Goal: Contribute content: Contribute content

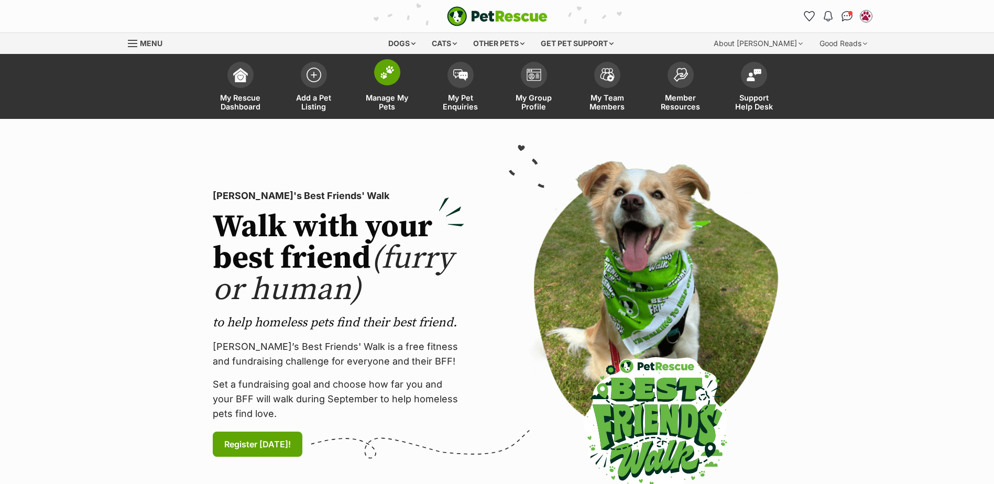
click at [394, 98] on span "Manage My Pets" at bounding box center [387, 102] width 47 height 18
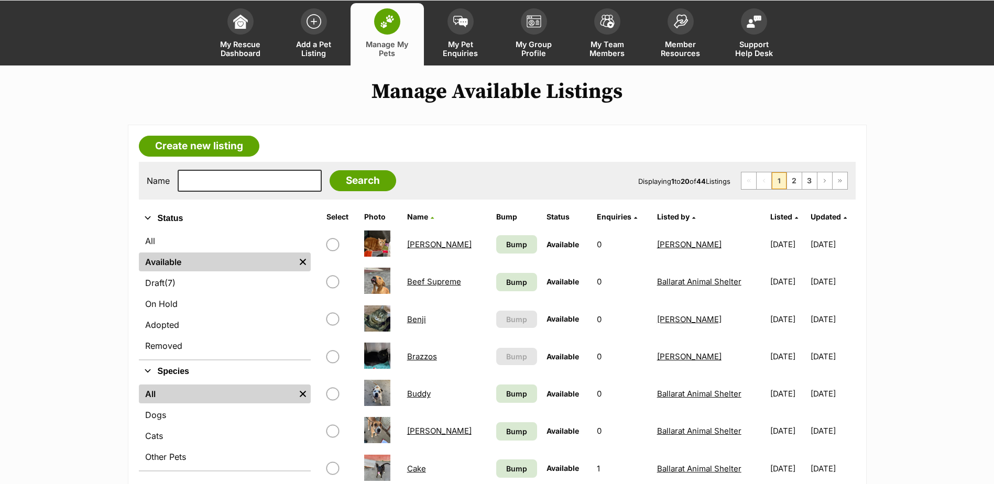
scroll to position [105, 0]
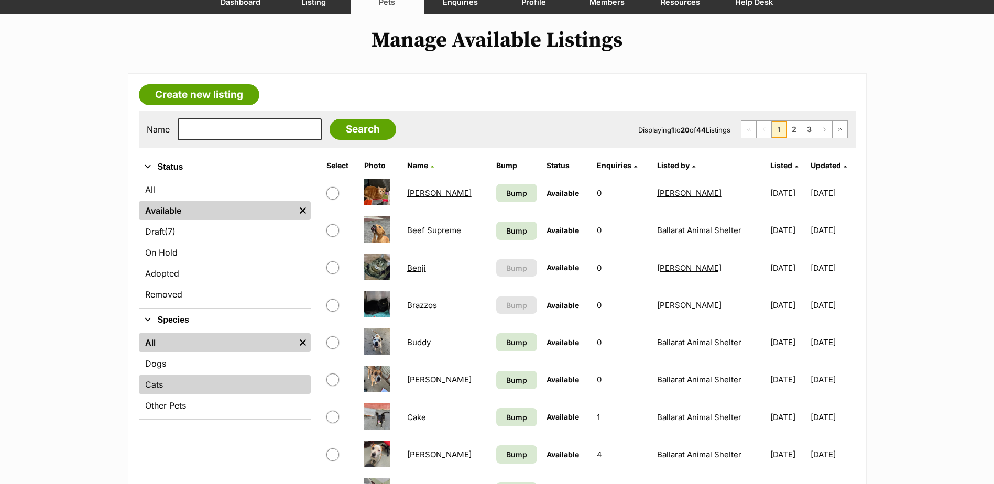
click at [163, 377] on link "Cats" at bounding box center [225, 384] width 172 height 19
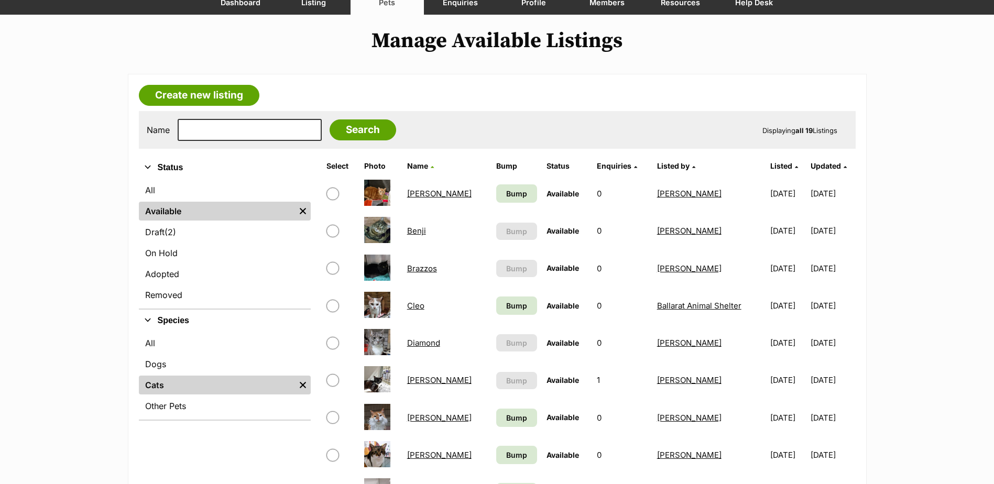
scroll to position [105, 0]
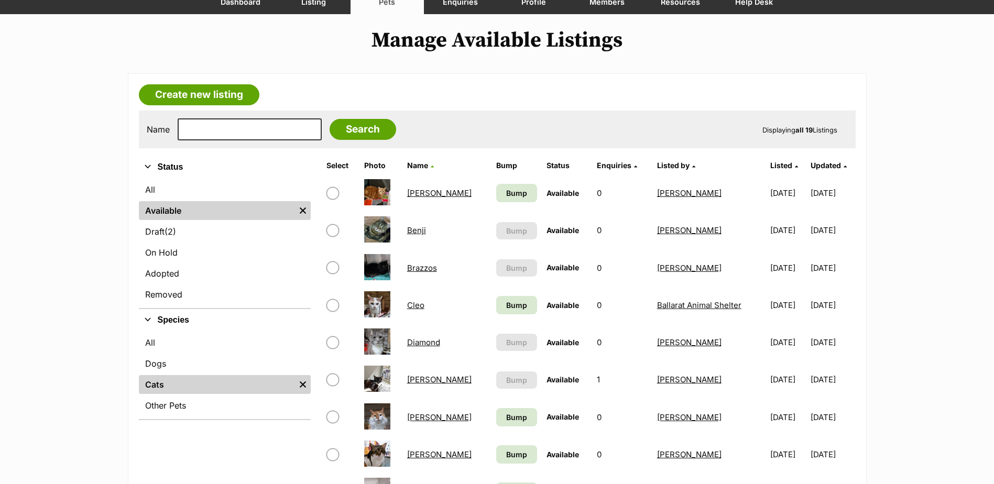
drag, startPoint x: 426, startPoint y: 444, endPoint x: 421, endPoint y: 456, distance: 13.4
click at [165, 379] on link "Cats" at bounding box center [217, 384] width 156 height 19
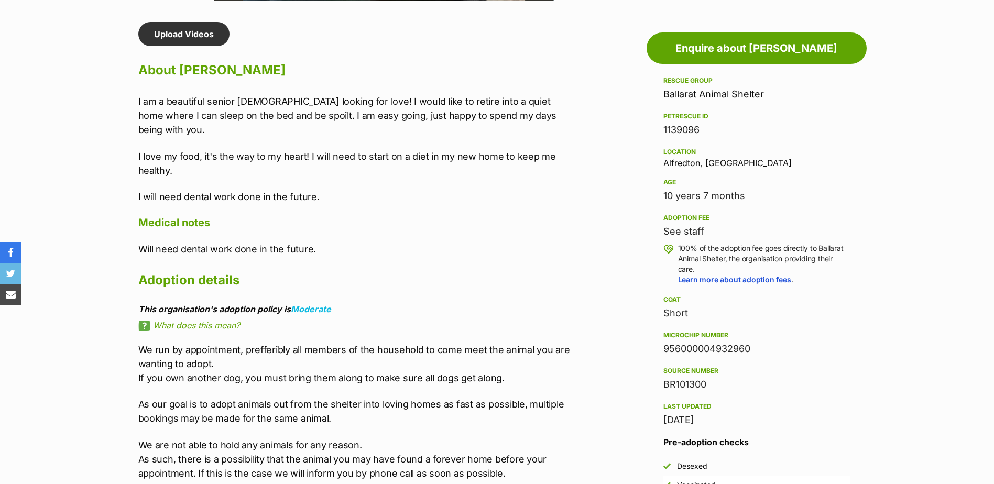
drag, startPoint x: 765, startPoint y: 350, endPoint x: 658, endPoint y: 350, distance: 106.4
click at [658, 350] on aside "Rescue group Ballarat Animal Shelter PetRescue ID 1139096 Location Alfredton, V…" at bounding box center [757, 335] width 220 height 523
copy div "956000004932960"
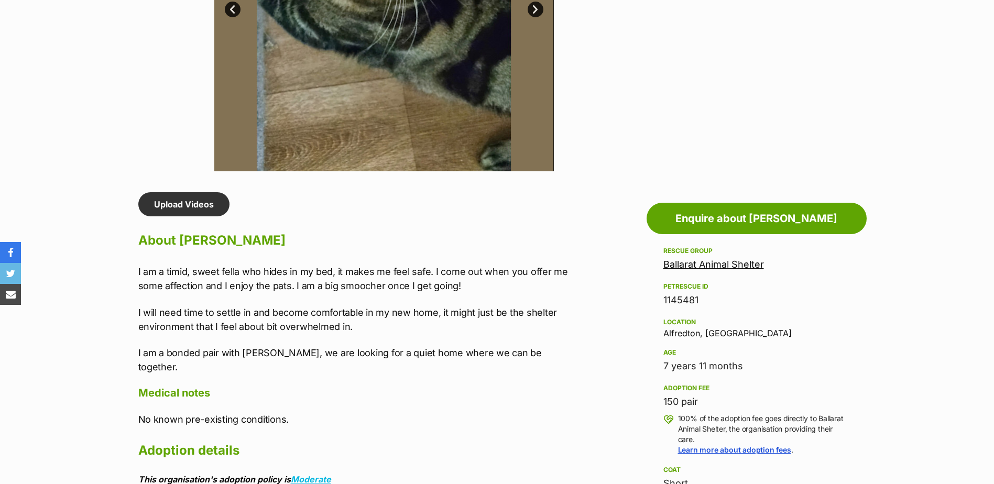
scroll to position [786, 0]
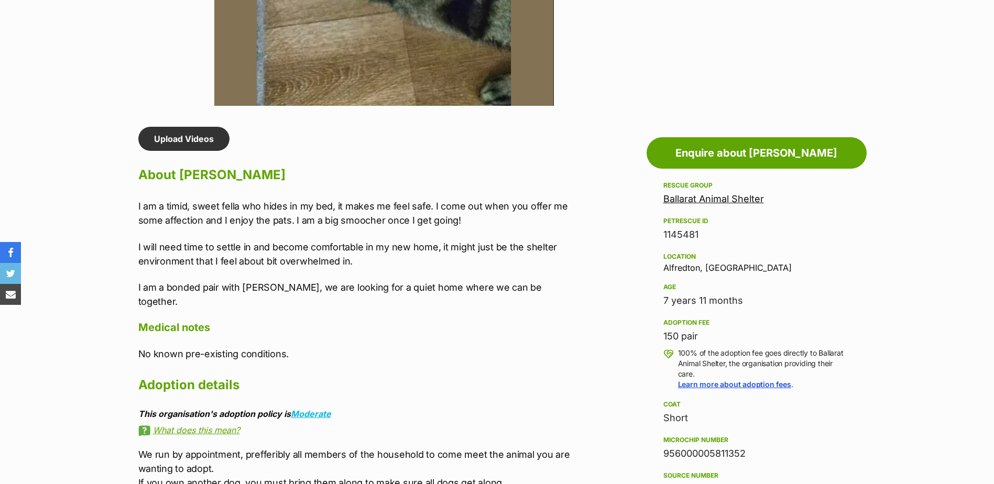
drag, startPoint x: 763, startPoint y: 455, endPoint x: 664, endPoint y: 454, distance: 99.1
click at [664, 454] on div "956000005811352" at bounding box center [757, 454] width 187 height 15
copy div "956000005811352"
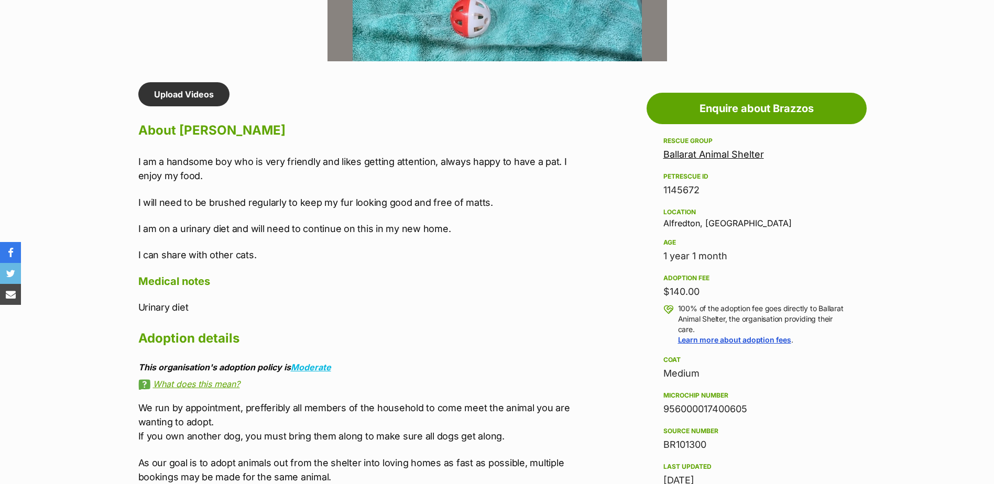
scroll to position [839, 0]
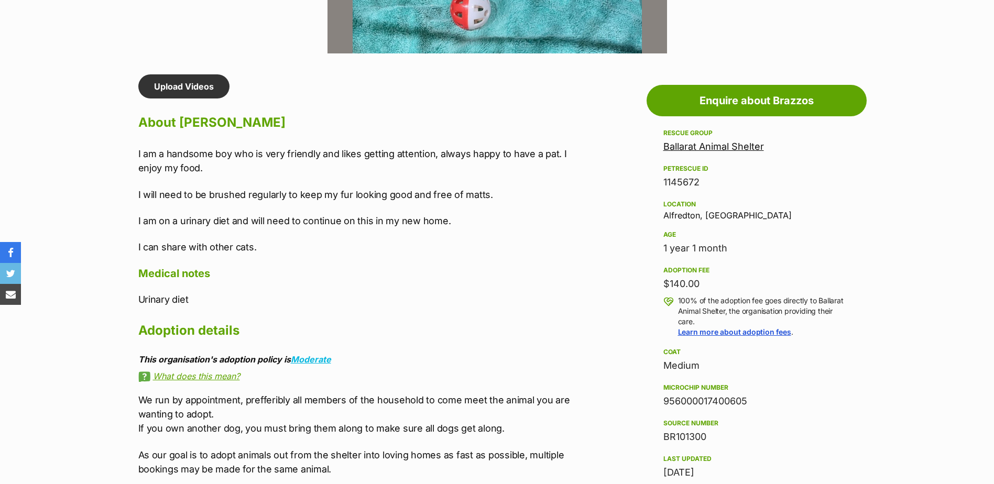
drag, startPoint x: 758, startPoint y: 398, endPoint x: 661, endPoint y: 399, distance: 97.5
click at [661, 399] on aside "Rescue group Ballarat Animal Shelter PetRescue ID 1145672 Location Alfredton, V…" at bounding box center [757, 379] width 220 height 504
copy div "956000017400605"
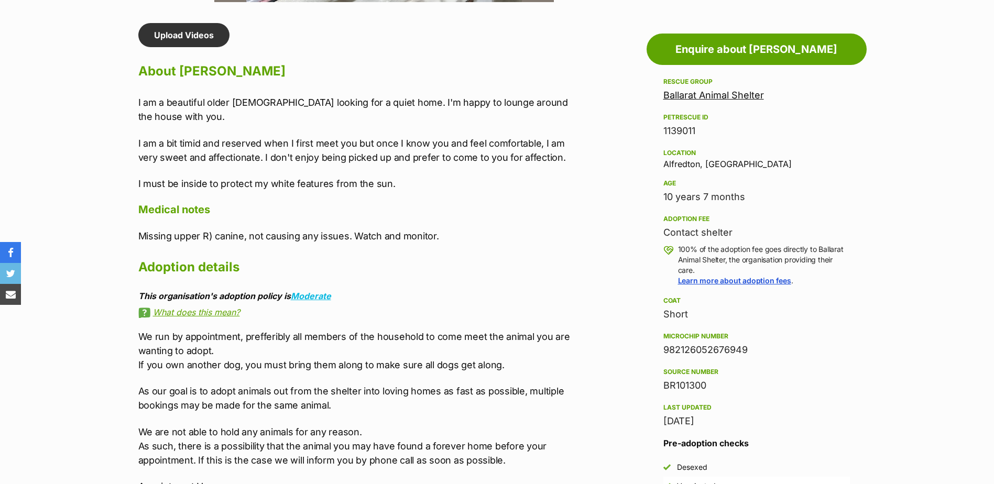
scroll to position [891, 0]
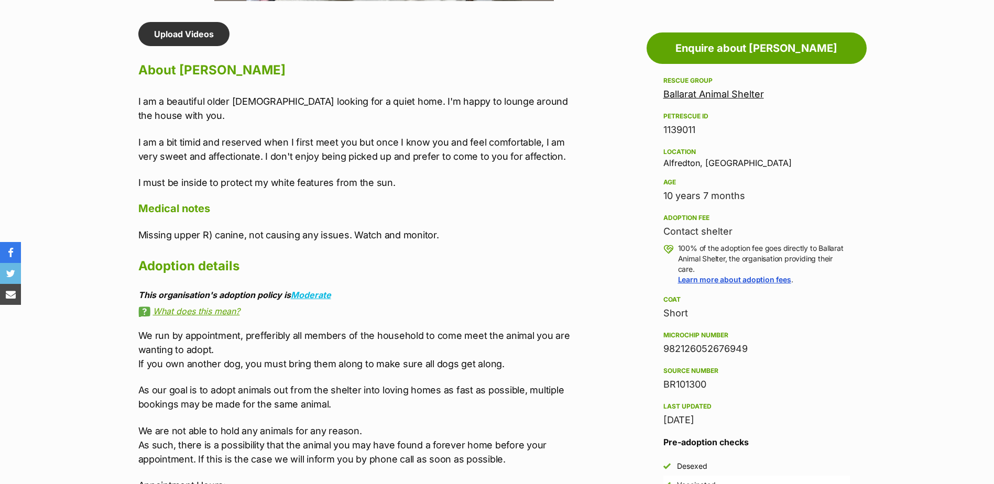
drag, startPoint x: 746, startPoint y: 350, endPoint x: 662, endPoint y: 342, distance: 84.8
click at [662, 342] on aside "Rescue group Ballarat Animal Shelter PetRescue ID 1139011 Location [GEOGRAPHIC_…" at bounding box center [757, 345] width 220 height 542
copy div "982126052676949"
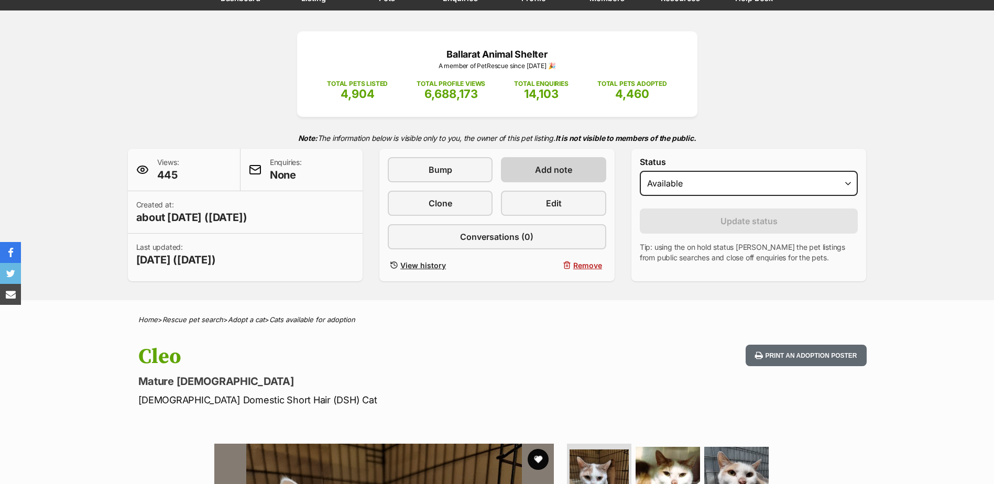
scroll to position [52, 0]
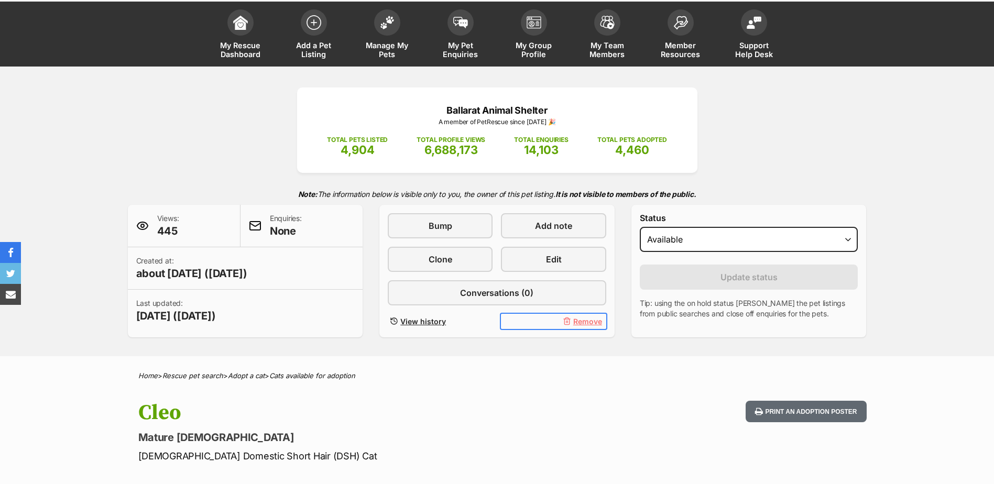
click at [590, 320] on span "Remove" at bounding box center [587, 321] width 29 height 11
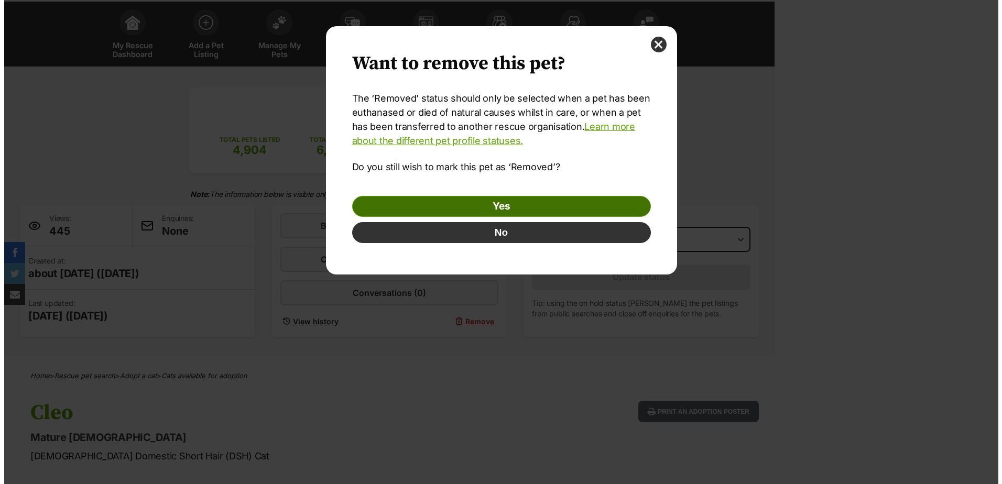
scroll to position [0, 0]
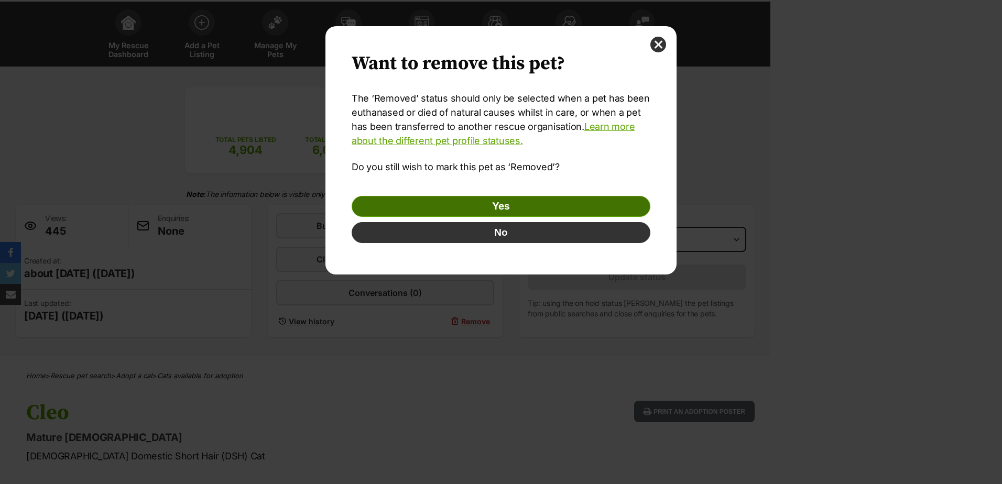
click at [508, 202] on link "Yes" at bounding box center [501, 206] width 299 height 21
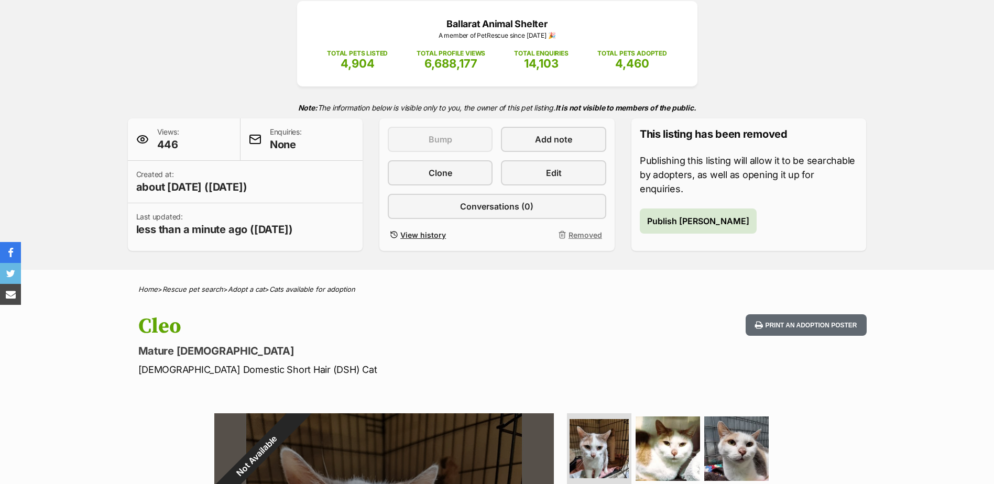
scroll to position [472, 0]
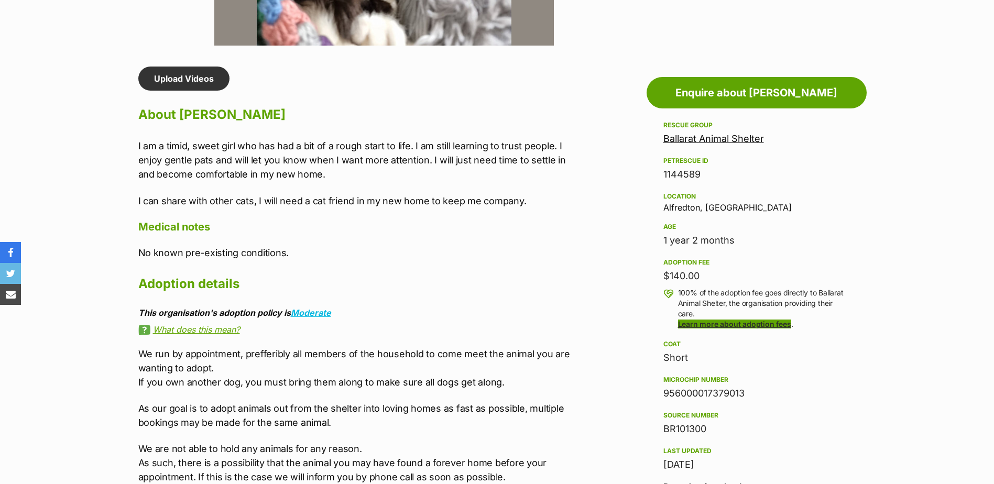
scroll to position [891, 0]
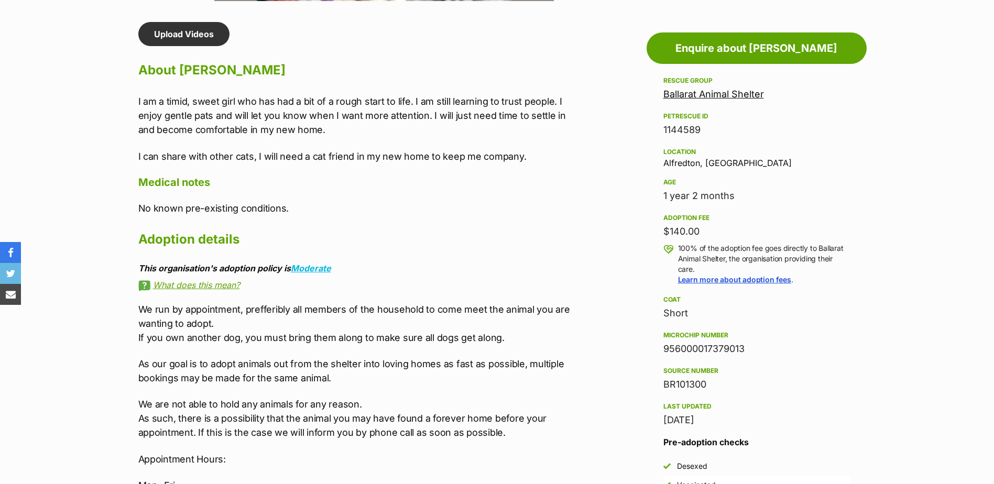
drag, startPoint x: 755, startPoint y: 347, endPoint x: 658, endPoint y: 346, distance: 97.5
click at [658, 346] on aside "Rescue group Ballarat Animal Shelter PetRescue ID 1144589 Location [GEOGRAPHIC_…" at bounding box center [757, 335] width 220 height 523
copy div "956000017379013"
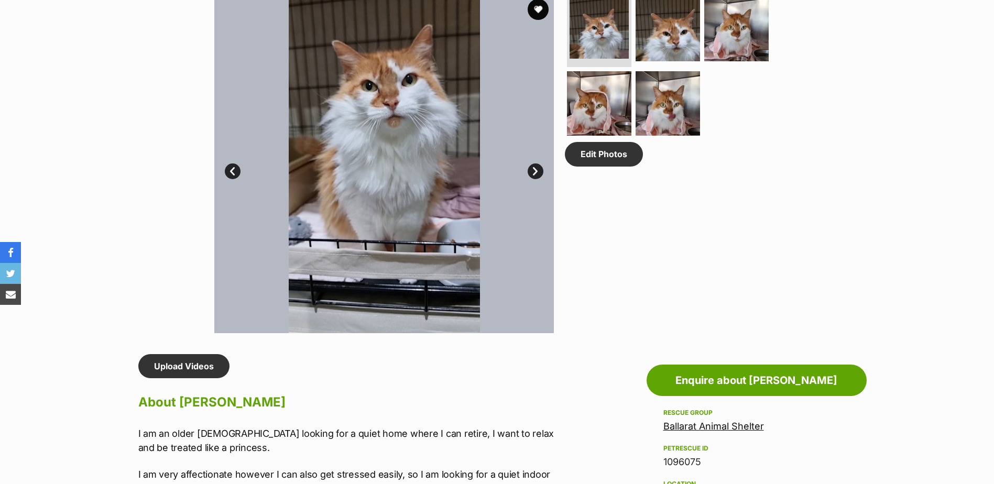
scroll to position [786, 0]
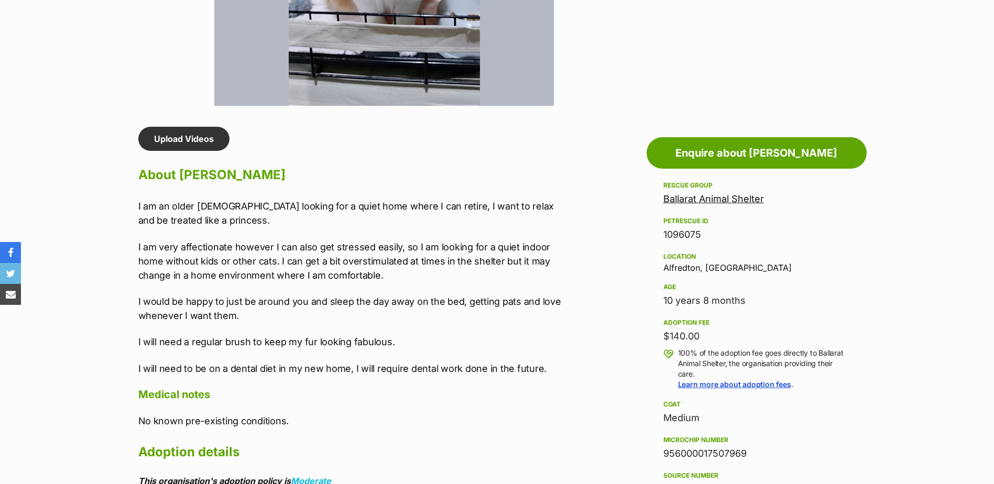
drag, startPoint x: 758, startPoint y: 452, endPoint x: 655, endPoint y: 452, distance: 103.8
click at [655, 452] on aside "Rescue group Ballarat Animal Shelter PetRescue ID 1096075 Location Alfredton, V…" at bounding box center [757, 450] width 220 height 542
copy div "956000017507969"
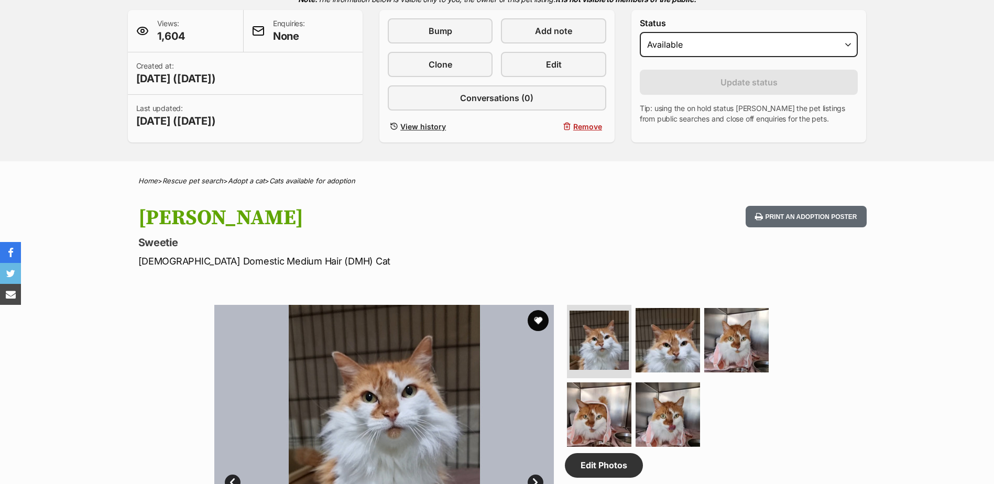
scroll to position [157, 0]
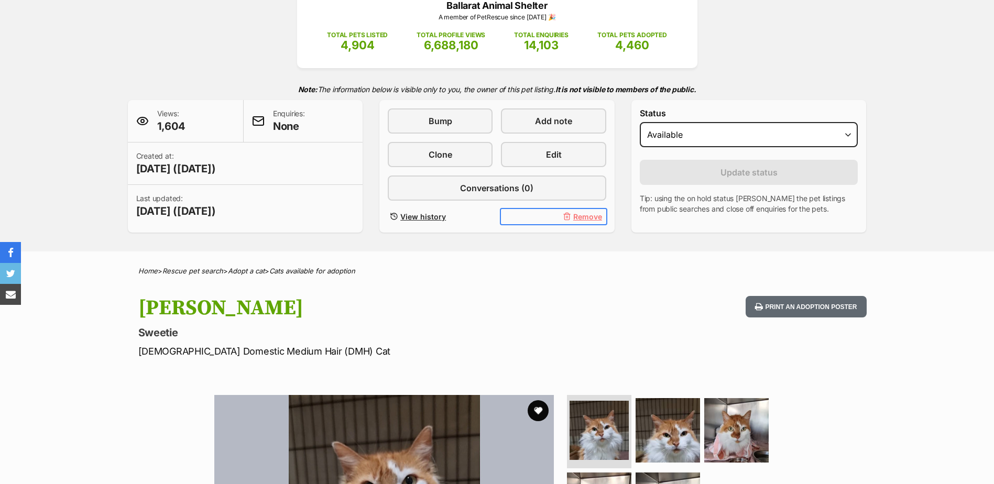
click at [586, 217] on span "Remove" at bounding box center [587, 216] width 29 height 11
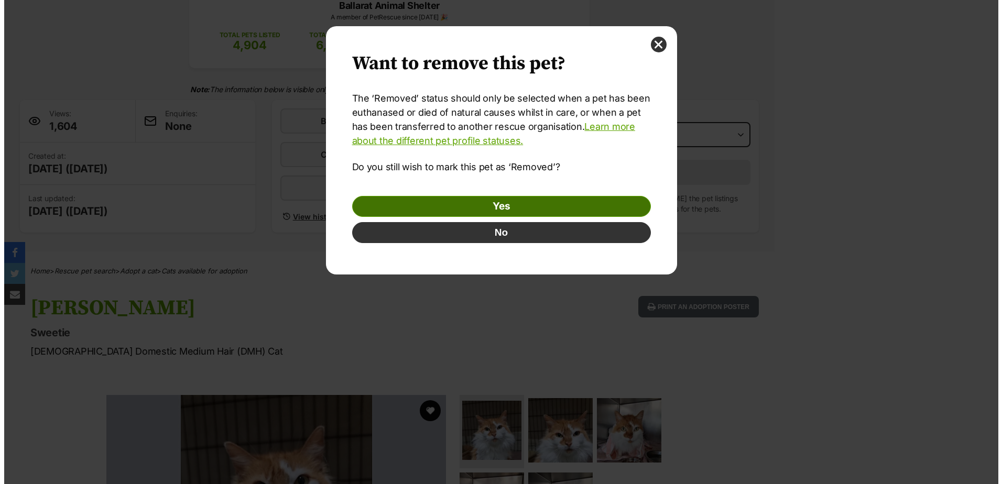
scroll to position [0, 0]
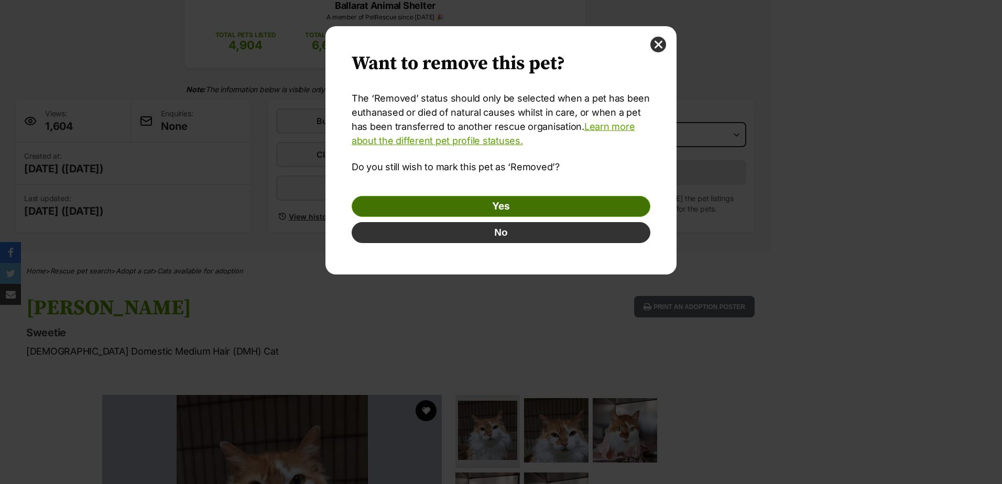
click at [530, 206] on link "Yes" at bounding box center [501, 206] width 299 height 21
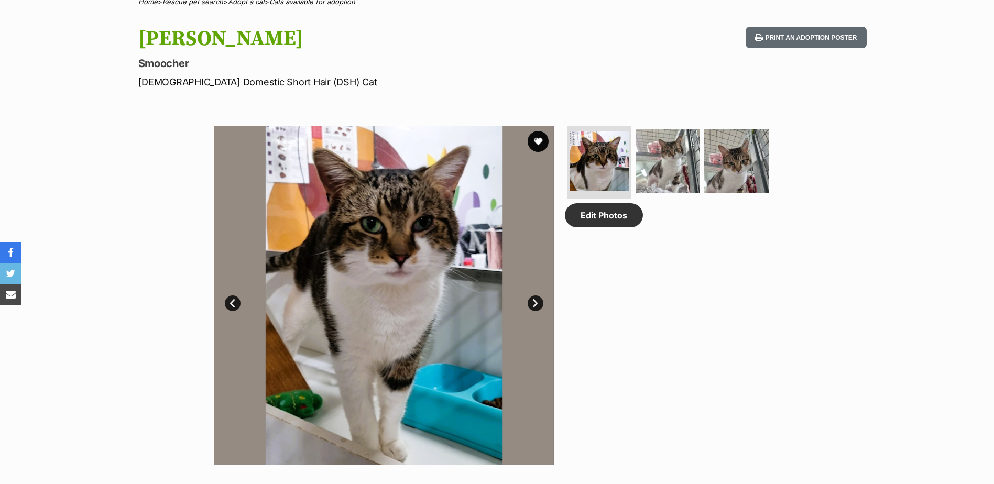
scroll to position [891, 0]
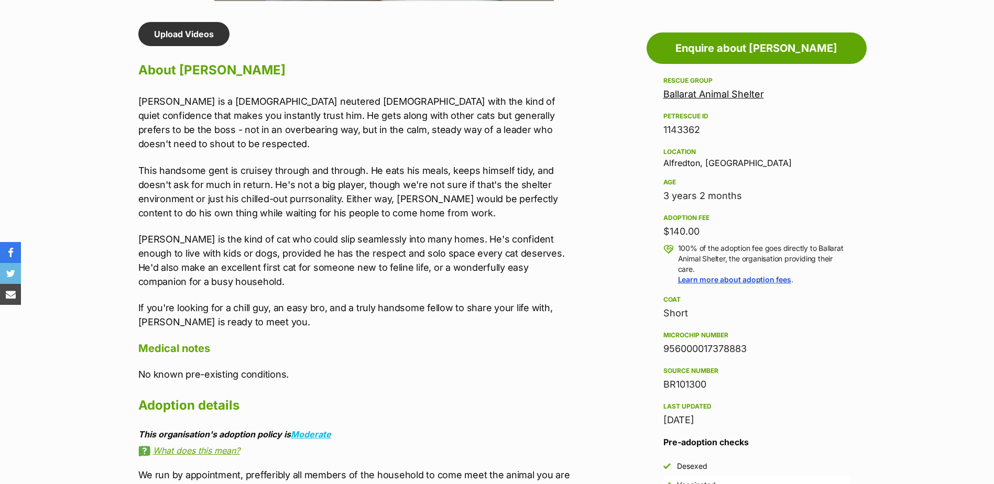
drag, startPoint x: 752, startPoint y: 349, endPoint x: 656, endPoint y: 346, distance: 96.5
click at [656, 346] on aside "Rescue group Ballarat Animal Shelter PetRescue ID 1143362 Location [GEOGRAPHIC_…" at bounding box center [757, 303] width 220 height 458
copy div "956000017378883"
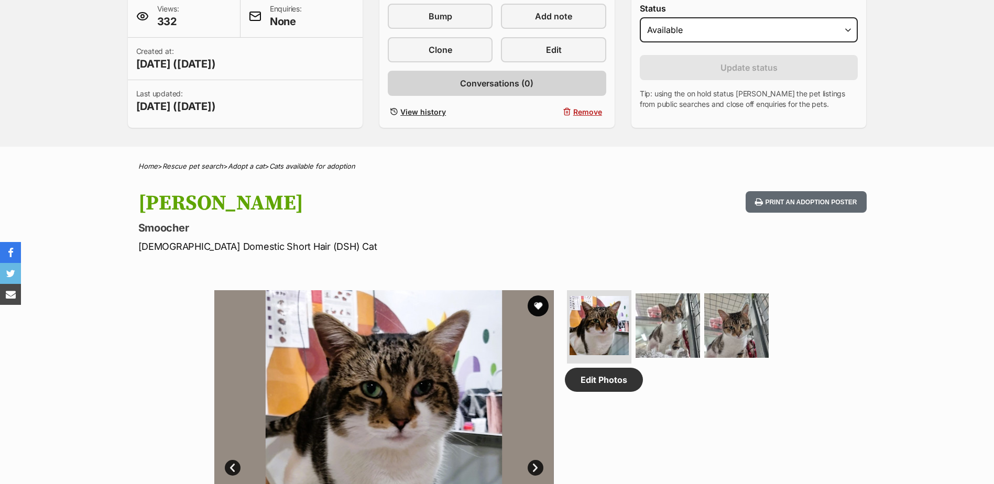
scroll to position [157, 0]
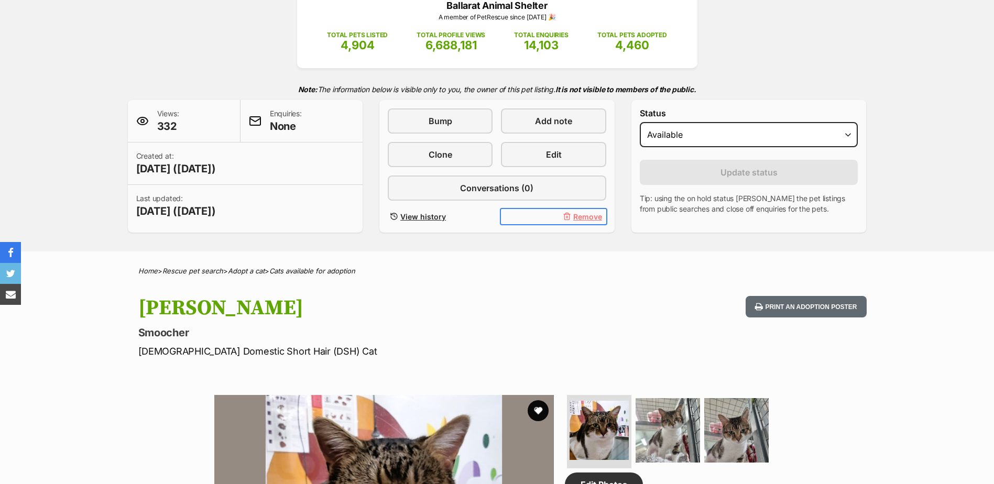
click at [582, 216] on span "Remove" at bounding box center [587, 216] width 29 height 11
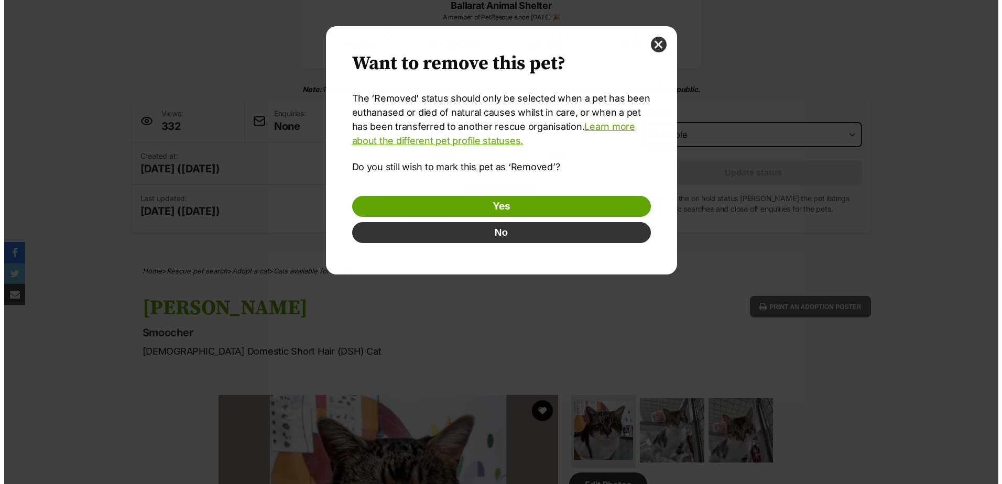
scroll to position [0, 0]
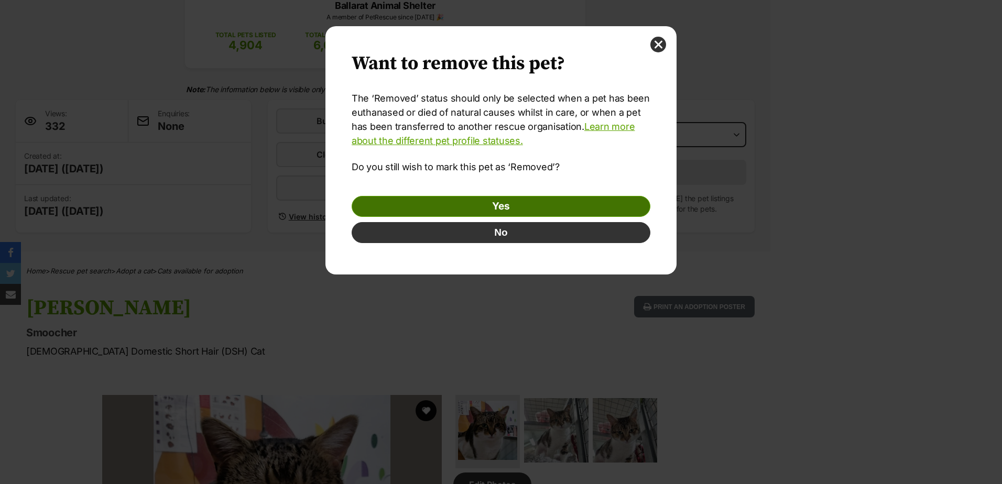
click at [442, 204] on link "Yes" at bounding box center [501, 206] width 299 height 21
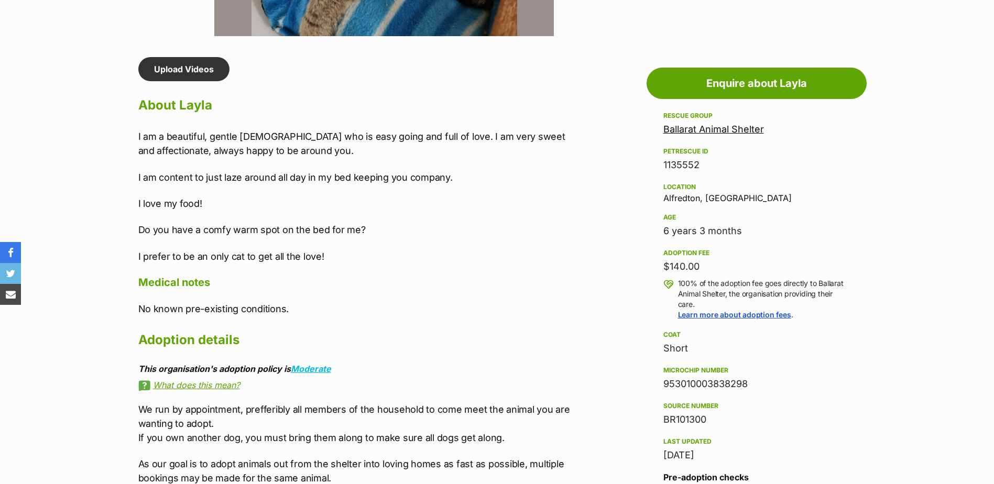
scroll to position [1048, 0]
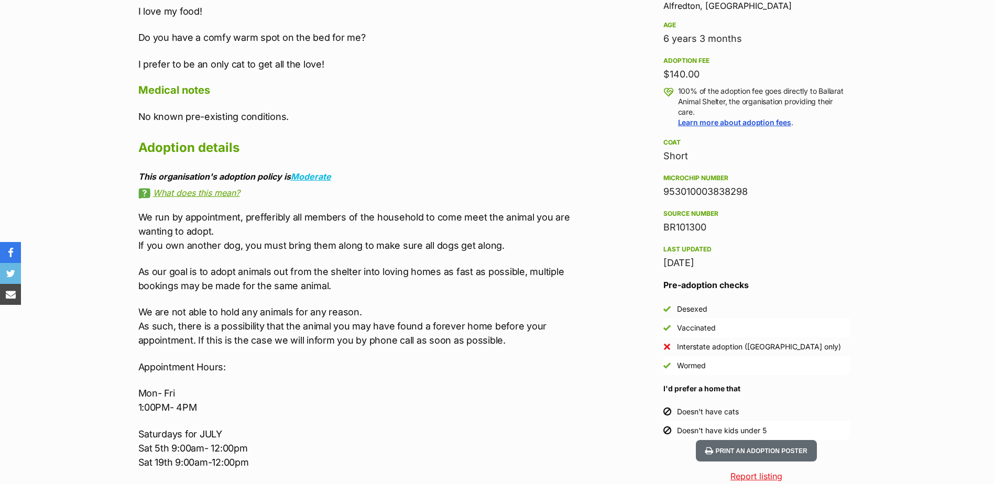
drag, startPoint x: 764, startPoint y: 185, endPoint x: 662, endPoint y: 188, distance: 101.2
click at [662, 188] on aside "Rescue group Ballarat Animal Shelter PetRescue ID 1135552 Location [GEOGRAPHIC_…" at bounding box center [757, 178] width 220 height 523
copy div "953010003838298"
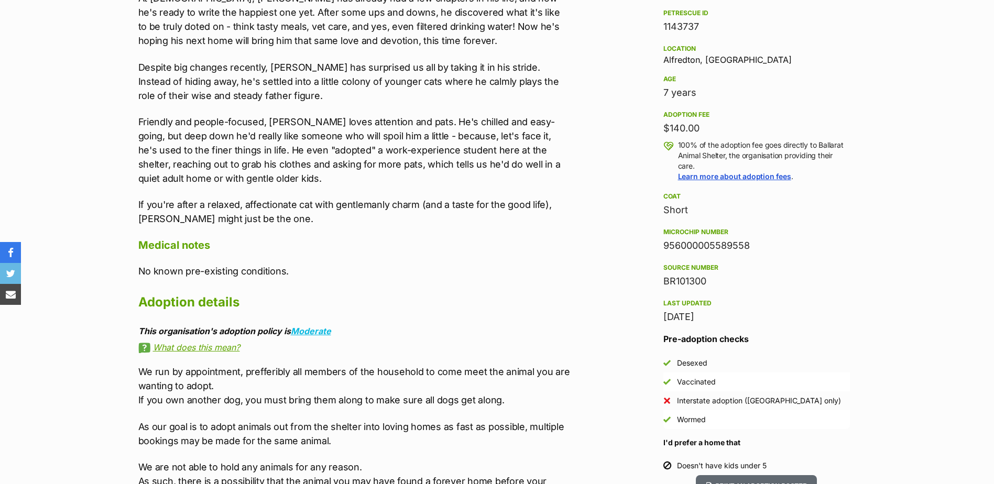
scroll to position [996, 0]
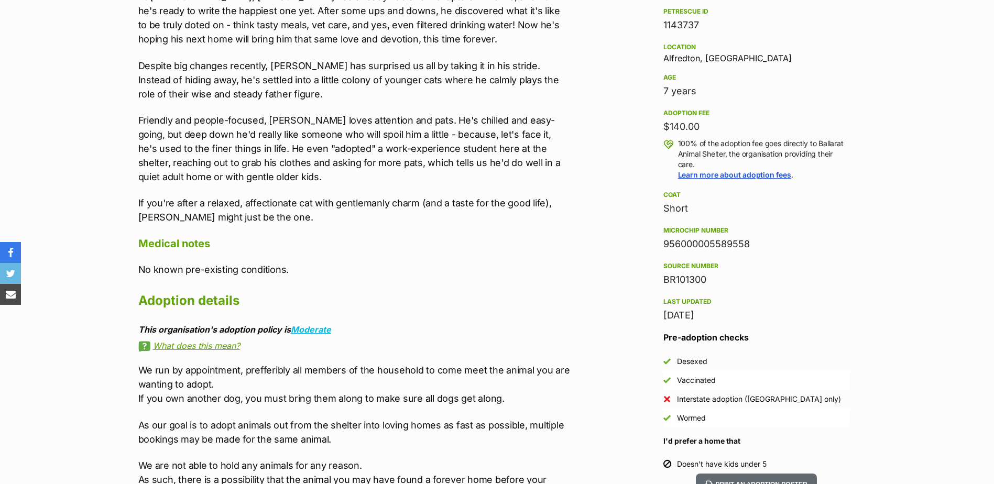
drag, startPoint x: 751, startPoint y: 242, endPoint x: 658, endPoint y: 239, distance: 93.3
click at [658, 239] on aside "Rescue group Ballarat Animal Shelter PetRescue ID 1143737 Location Alfredton, V…" at bounding box center [757, 222] width 220 height 504
copy div "956000005589558"
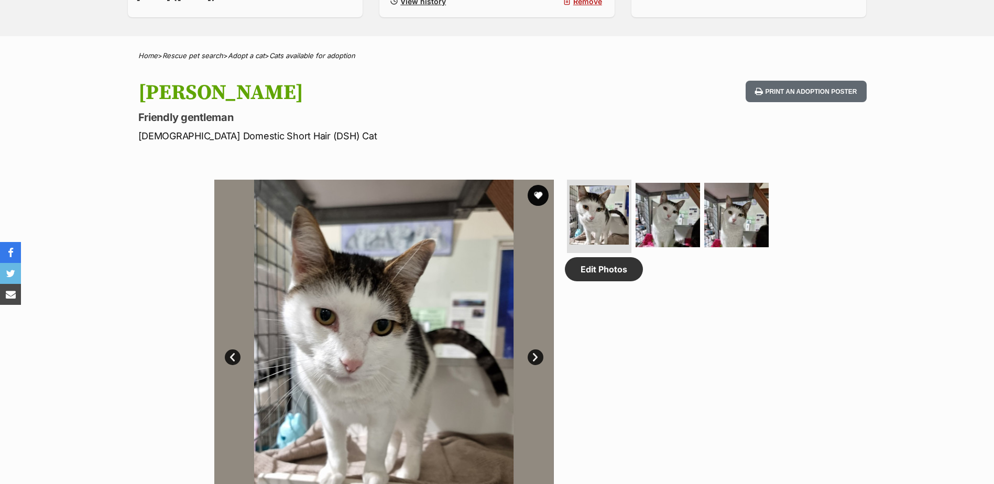
scroll to position [367, 0]
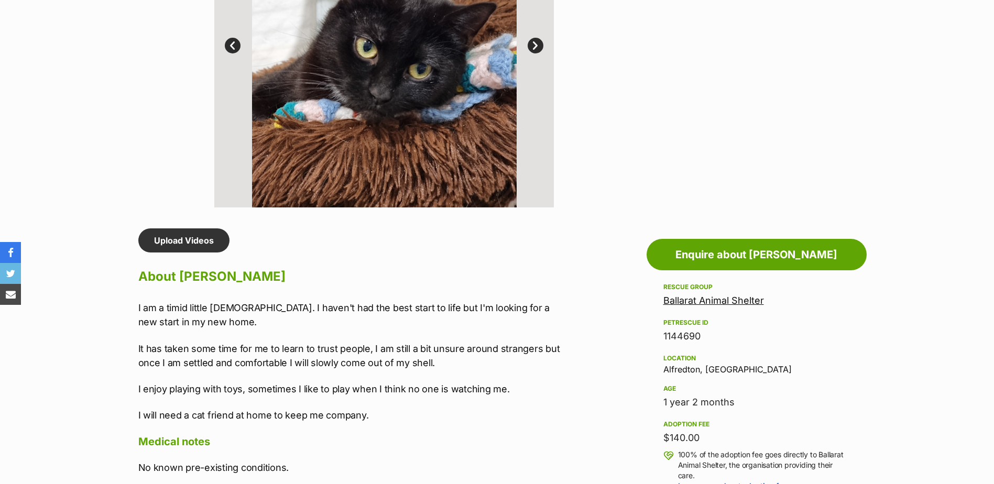
scroll to position [891, 0]
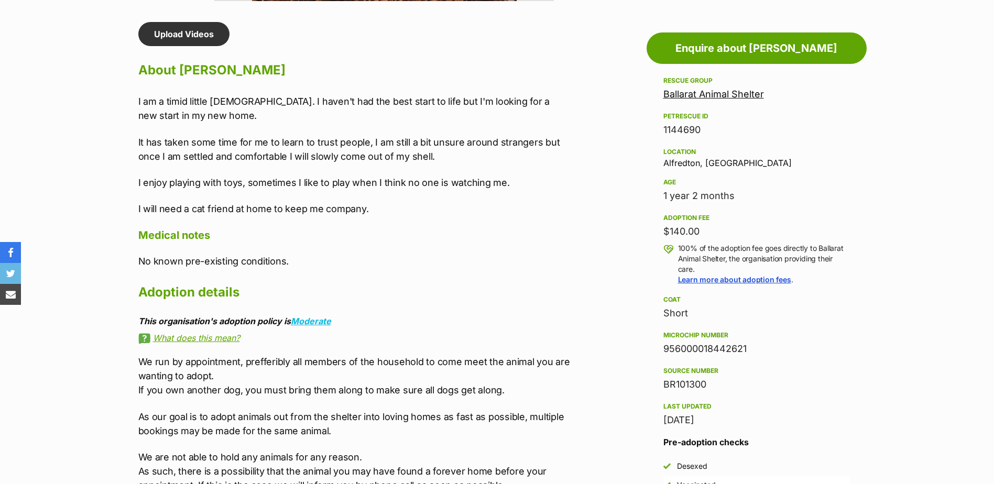
drag, startPoint x: 753, startPoint y: 353, endPoint x: 653, endPoint y: 351, distance: 99.6
click at [653, 351] on aside "Rescue group Ballarat Animal Shelter PetRescue ID 1144690 Location [GEOGRAPHIC_…" at bounding box center [757, 335] width 220 height 523
copy div "956000018442621"
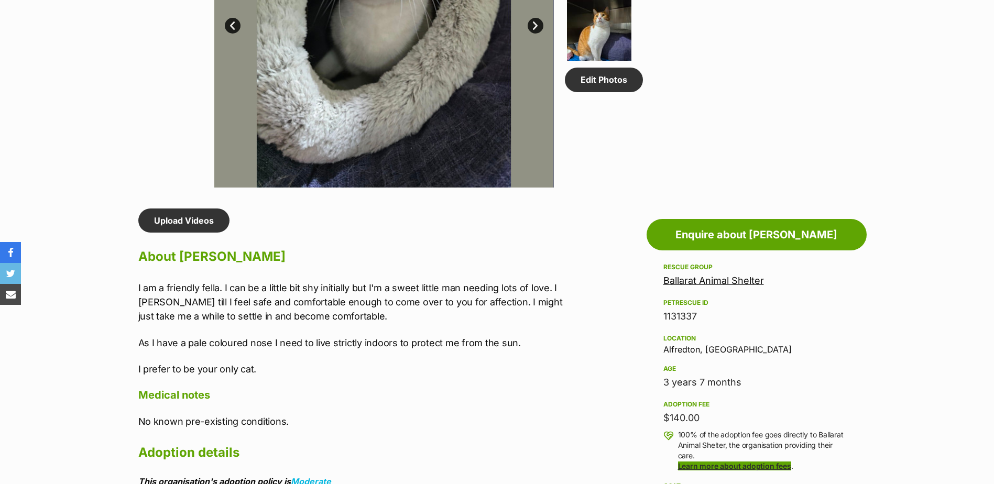
scroll to position [943, 0]
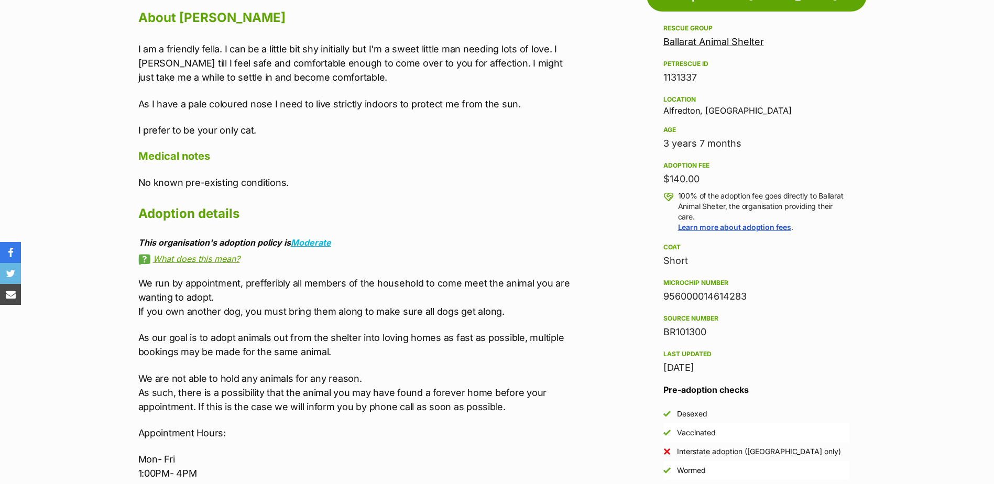
drag, startPoint x: 759, startPoint y: 287, endPoint x: 756, endPoint y: 298, distance: 11.4
click at [756, 298] on div "Microchip number 956000014614283" at bounding box center [757, 290] width 187 height 27
copy div "956000014614283"
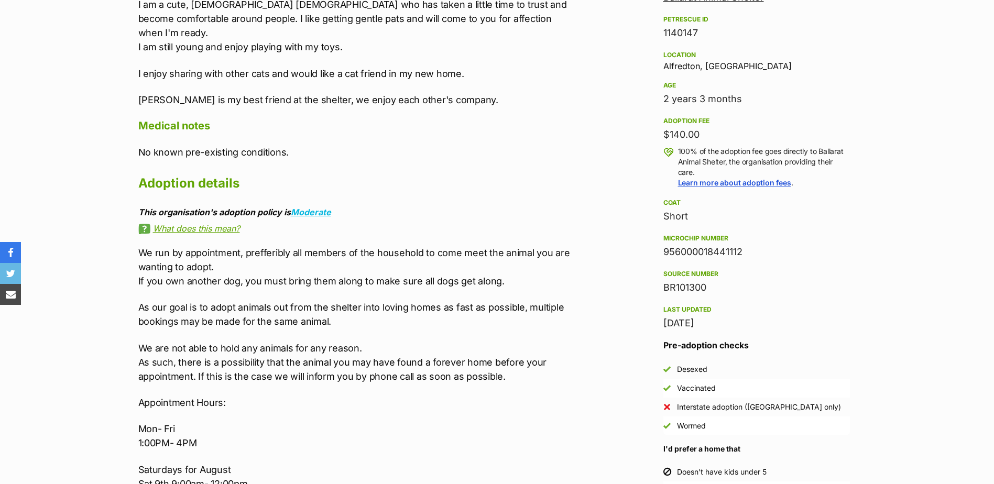
scroll to position [996, 0]
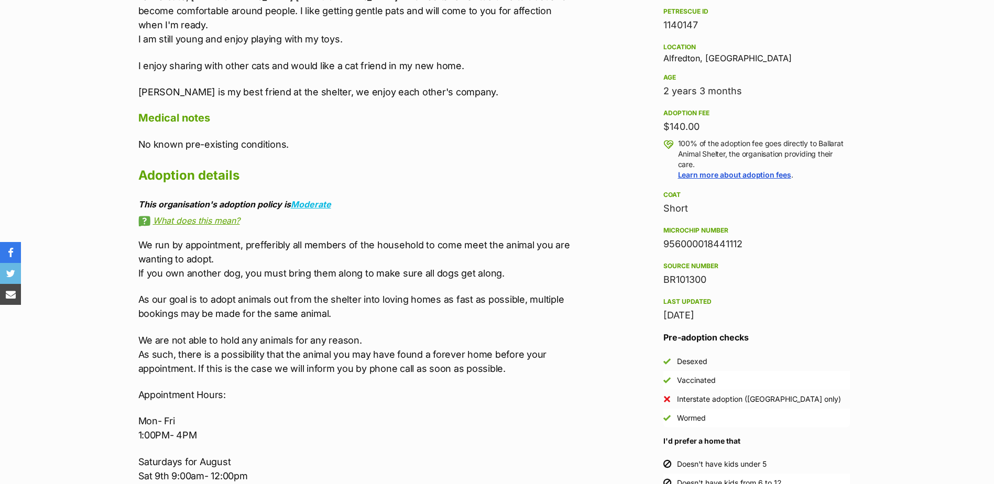
drag, startPoint x: 754, startPoint y: 244, endPoint x: 660, endPoint y: 248, distance: 93.9
click at [660, 248] on aside "Rescue group Ballarat Animal Shelter PetRescue ID 1140147 Location [GEOGRAPHIC_…" at bounding box center [757, 231] width 220 height 523
copy div "956000018441112"
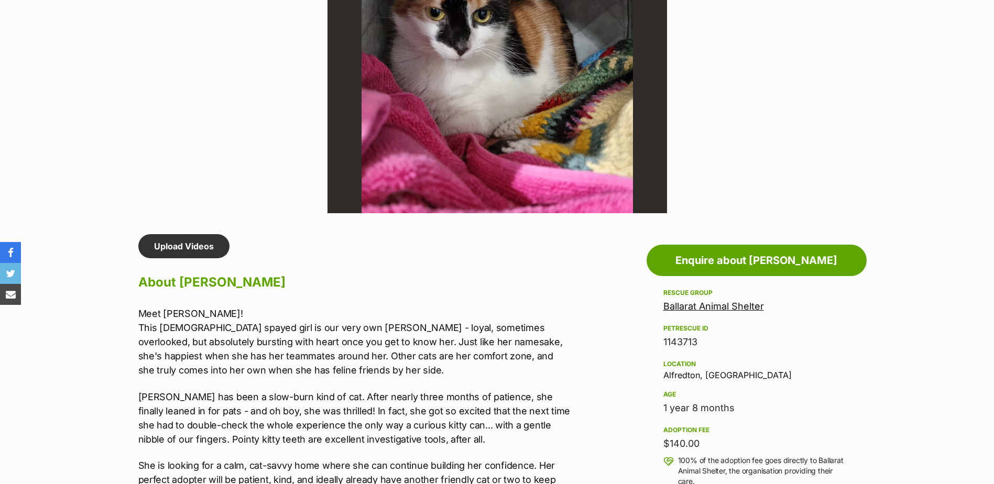
scroll to position [943, 0]
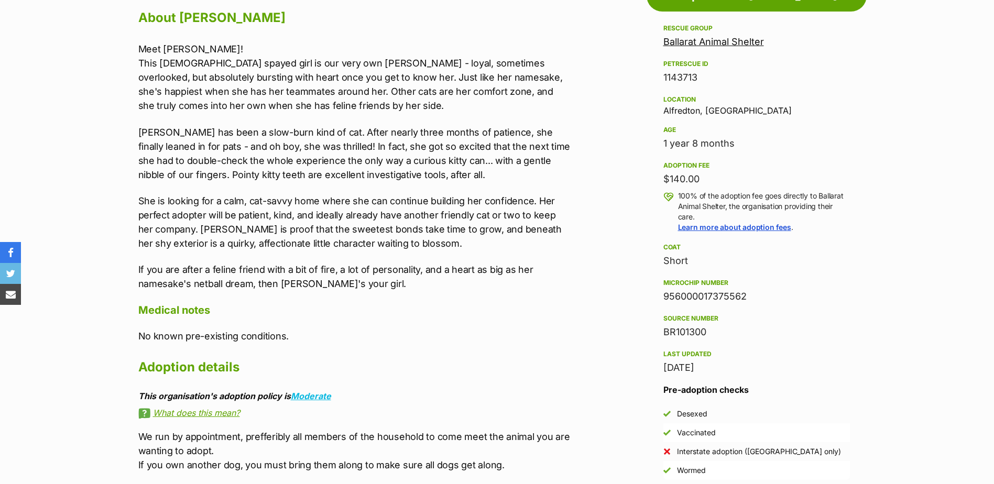
drag, startPoint x: 744, startPoint y: 299, endPoint x: 663, endPoint y: 298, distance: 81.2
click at [664, 298] on div "956000017375562" at bounding box center [757, 296] width 187 height 15
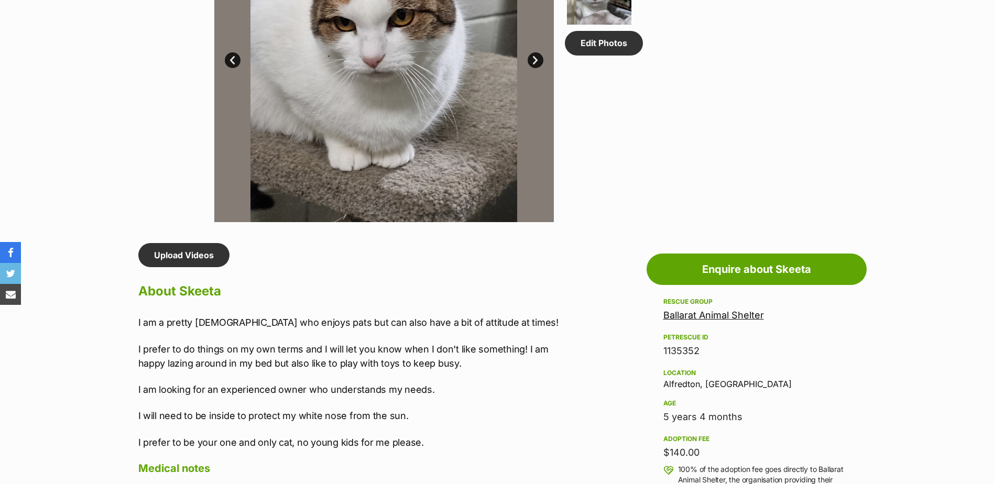
scroll to position [839, 0]
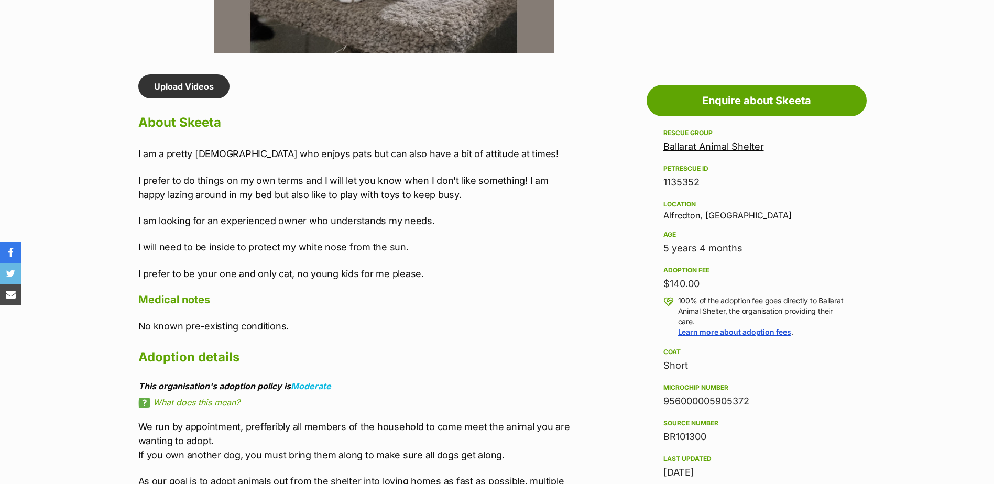
drag, startPoint x: 762, startPoint y: 403, endPoint x: 654, endPoint y: 403, distance: 108.0
click at [654, 403] on aside "Rescue group Ballarat Animal Shelter PetRescue ID 1135352 Location Alfredton, V…" at bounding box center [757, 398] width 220 height 542
copy div "956000005905372"
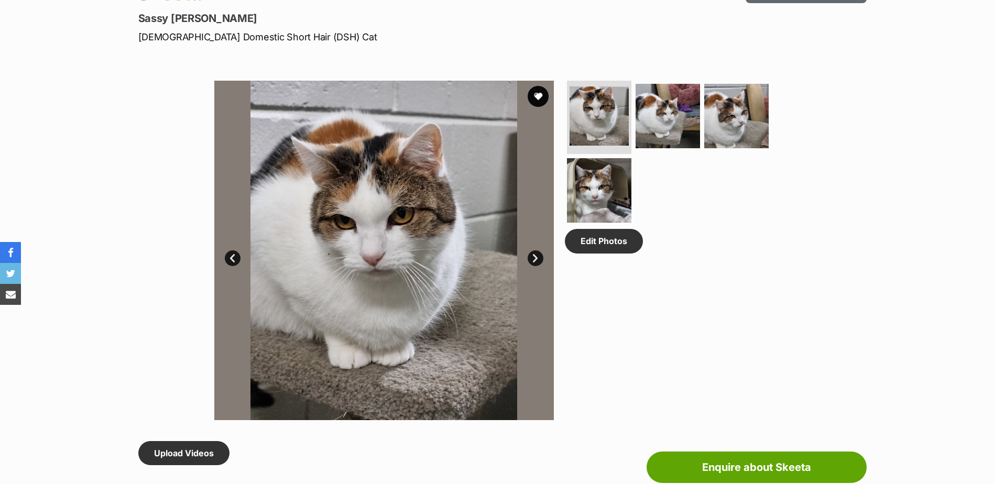
scroll to position [262, 0]
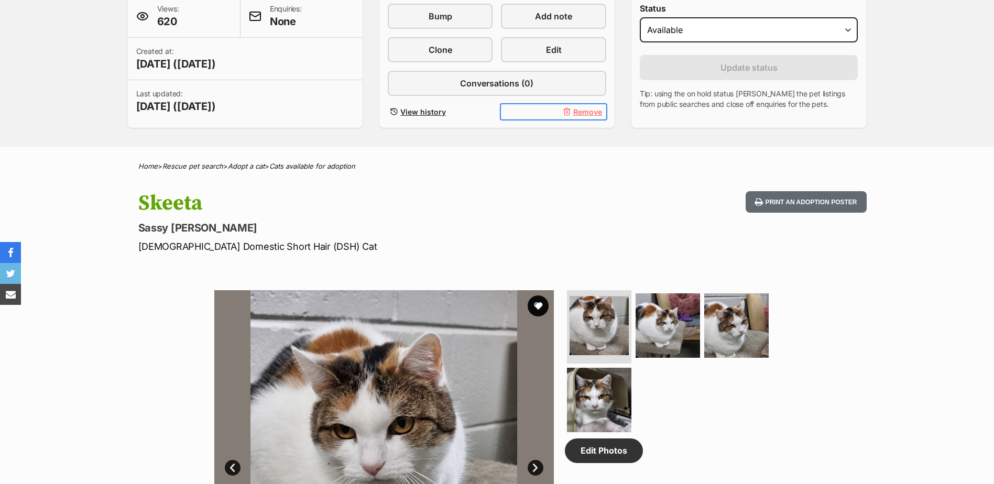
click at [589, 115] on span "Remove" at bounding box center [587, 111] width 29 height 11
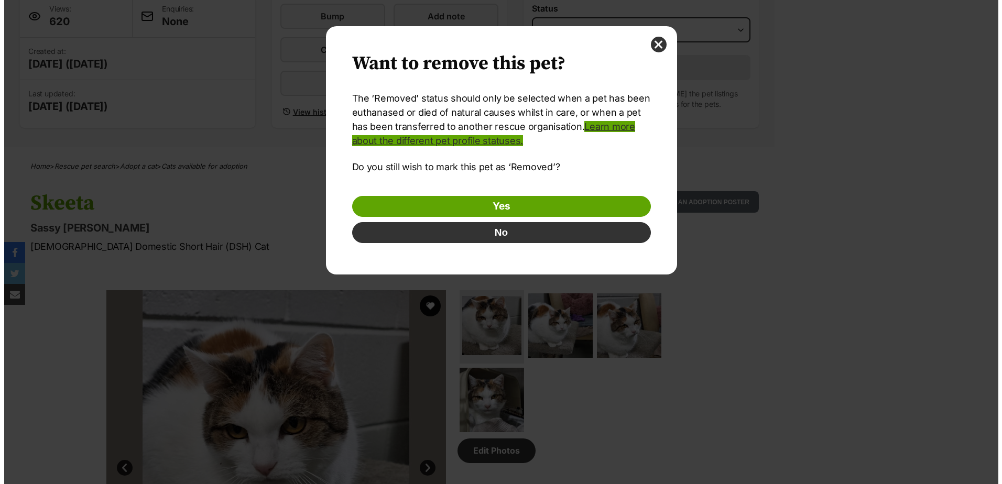
scroll to position [0, 0]
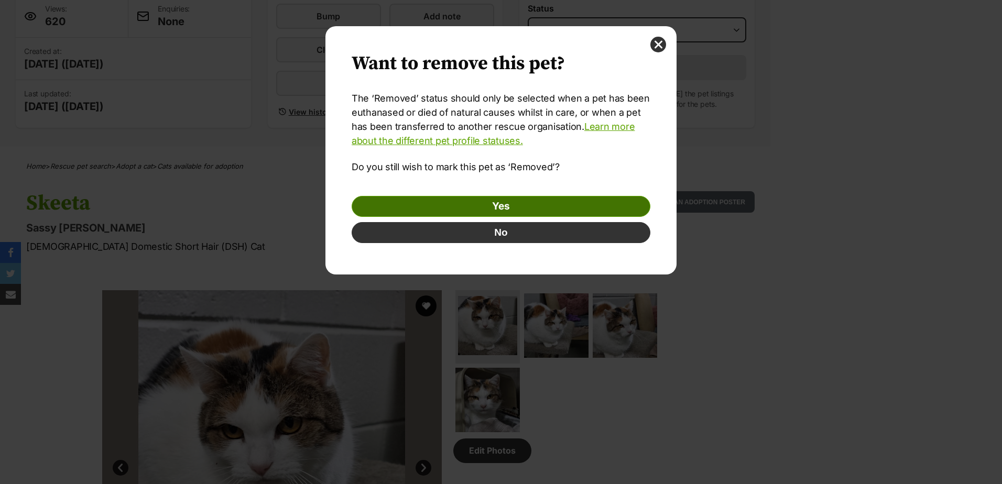
click at [491, 210] on link "Yes" at bounding box center [501, 206] width 299 height 21
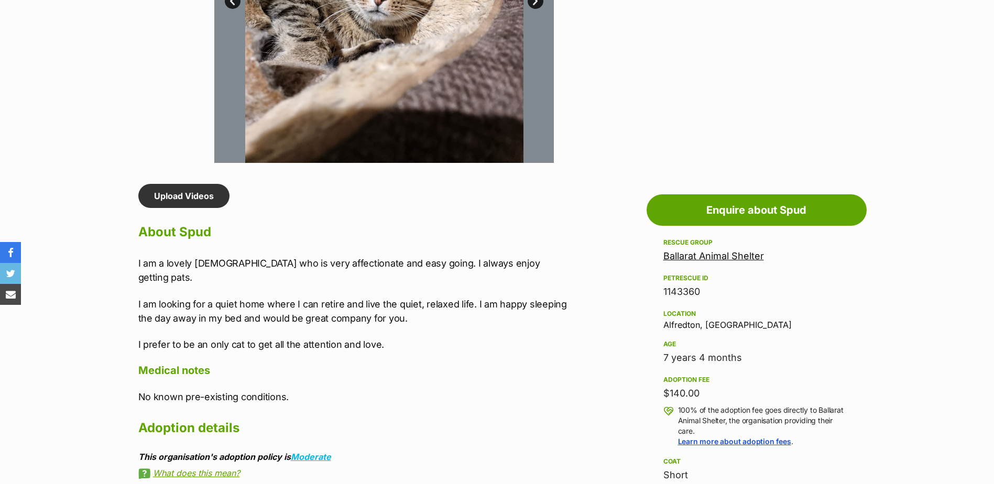
scroll to position [996, 0]
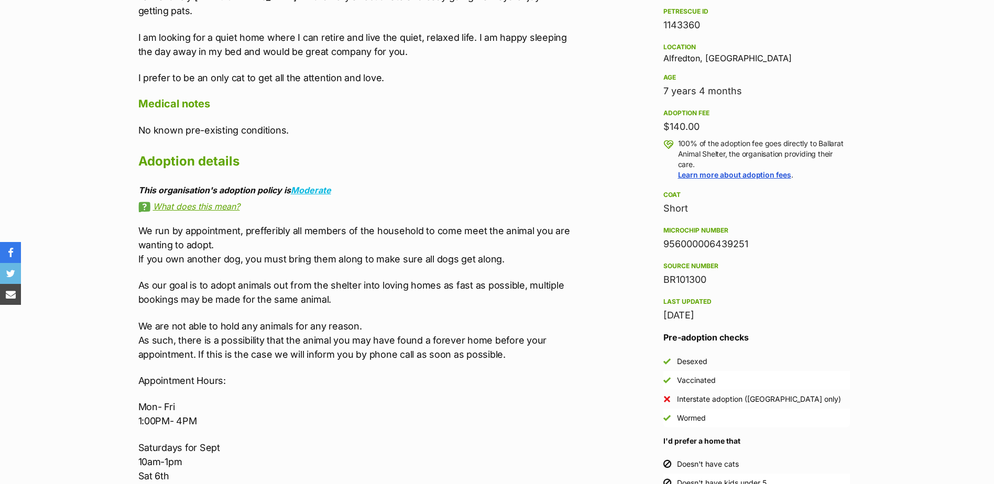
drag, startPoint x: 760, startPoint y: 246, endPoint x: 666, endPoint y: 242, distance: 94.4
click at [666, 242] on div "956000006439251" at bounding box center [757, 244] width 187 height 15
copy div "956000006439251"
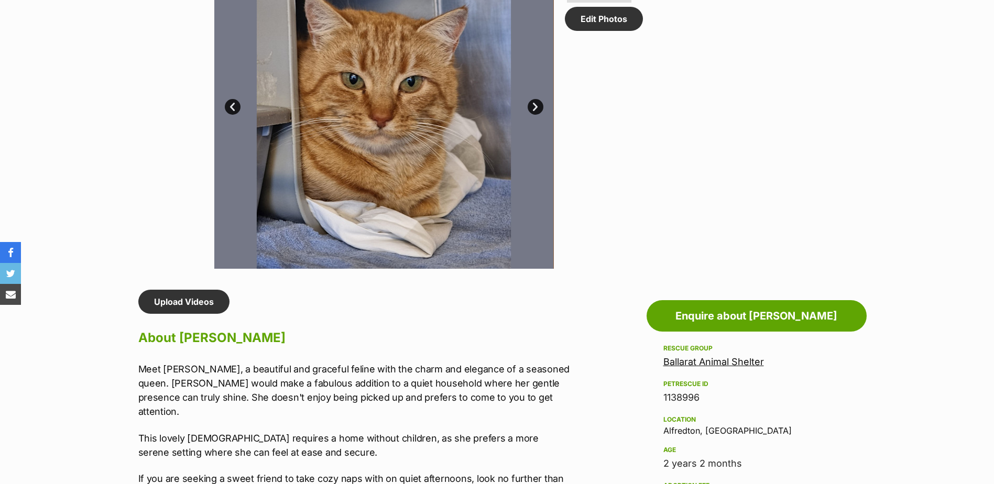
scroll to position [839, 0]
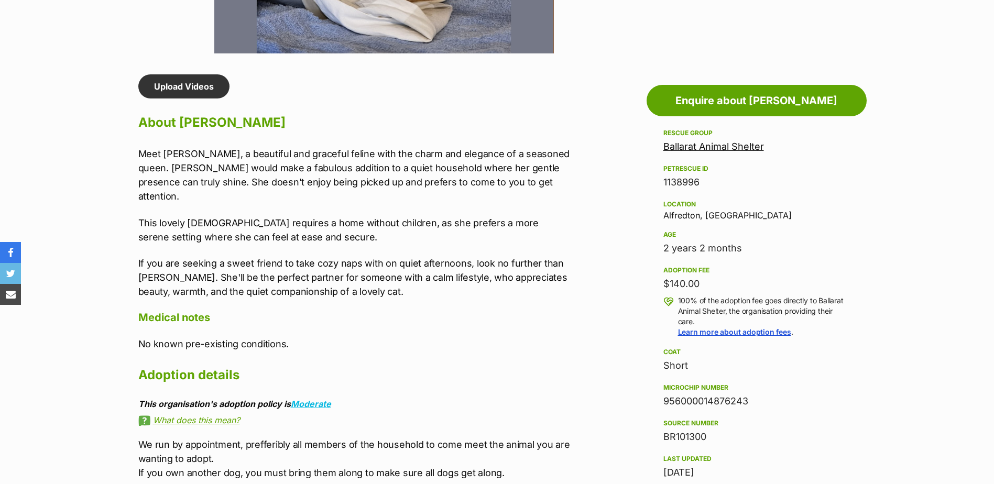
drag, startPoint x: 756, startPoint y: 395, endPoint x: 651, endPoint y: 401, distance: 105.5
click at [651, 401] on aside "Rescue group Ballarat Animal Shelter PetRescue ID 1138996 Location Alfredton, V…" at bounding box center [757, 388] width 220 height 523
copy div "956000014876243"
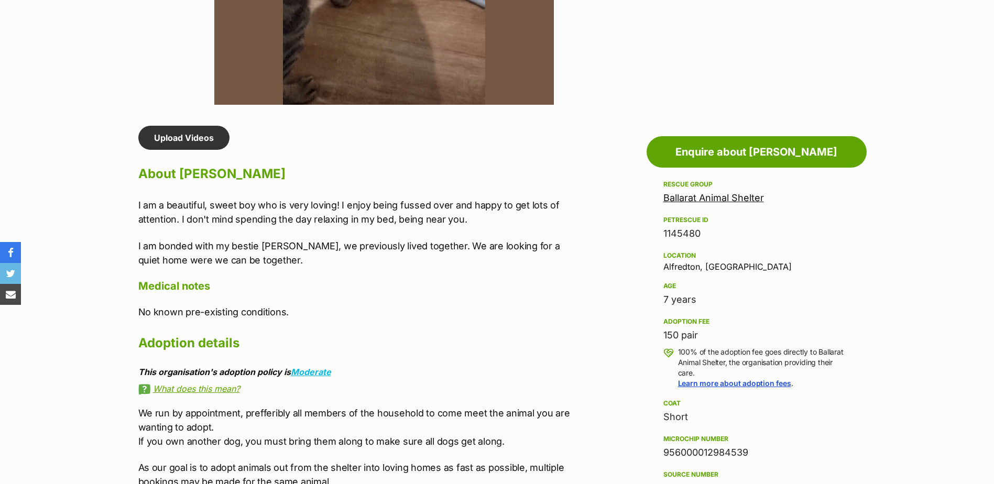
scroll to position [891, 0]
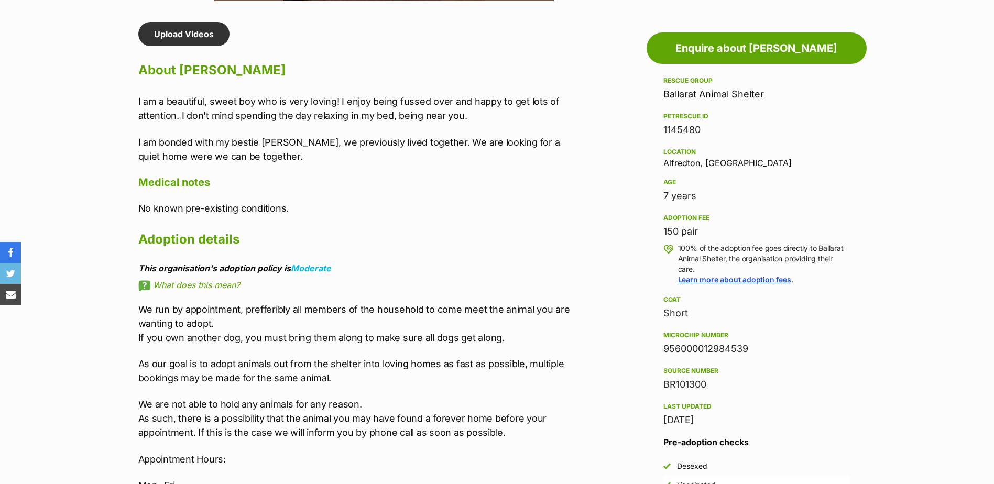
drag, startPoint x: 766, startPoint y: 353, endPoint x: 659, endPoint y: 345, distance: 107.7
click at [659, 345] on aside "Rescue group Ballarat Animal Shelter PetRescue ID 1145480 Location Alfredton, V…" at bounding box center [757, 335] width 220 height 523
copy div "956000012984539"
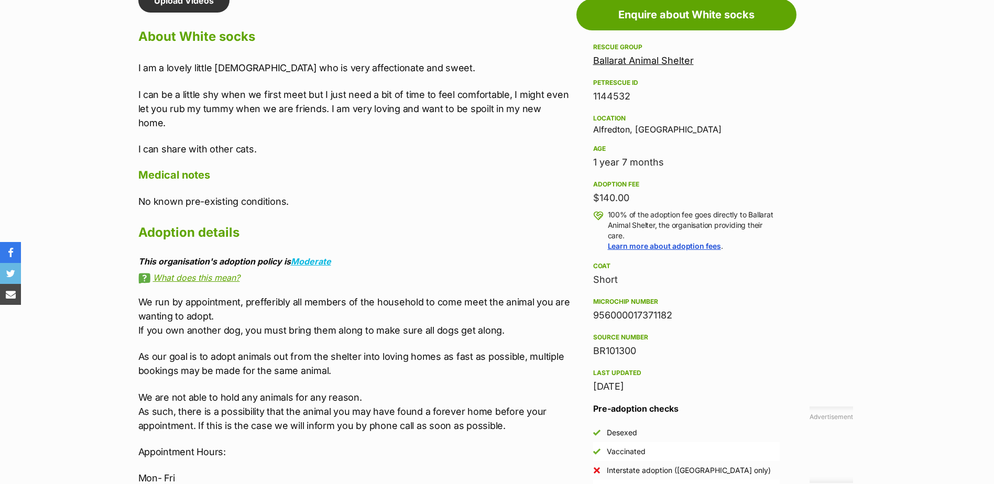
scroll to position [1101, 0]
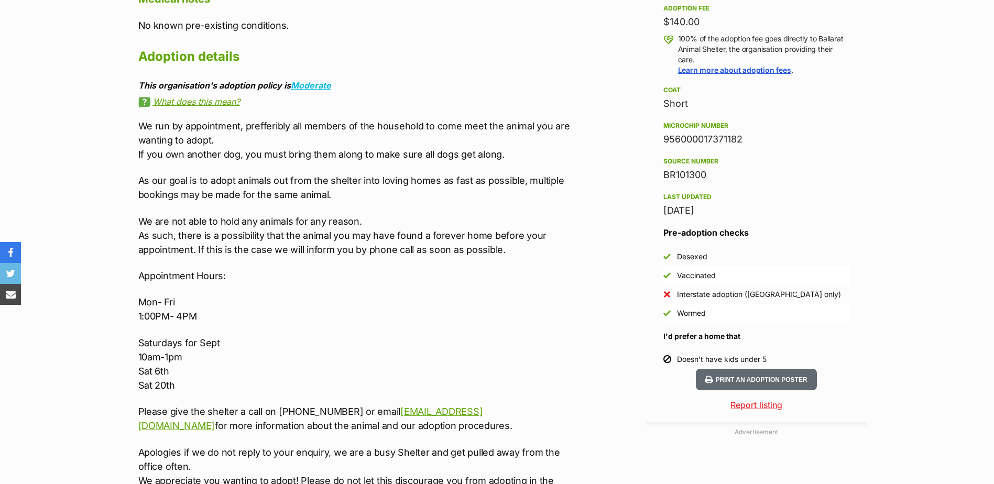
drag, startPoint x: 614, startPoint y: 140, endPoint x: 588, endPoint y: 144, distance: 25.9
click at [588, 144] on div "Advertisement Adoption information I've been adopted! This pet is no longer ava…" at bounding box center [497, 315] width 739 height 1006
copy div "As our goal is to adopt animals out from the shelter into loving homes as fast …"
click at [721, 160] on div "Source number" at bounding box center [757, 161] width 187 height 8
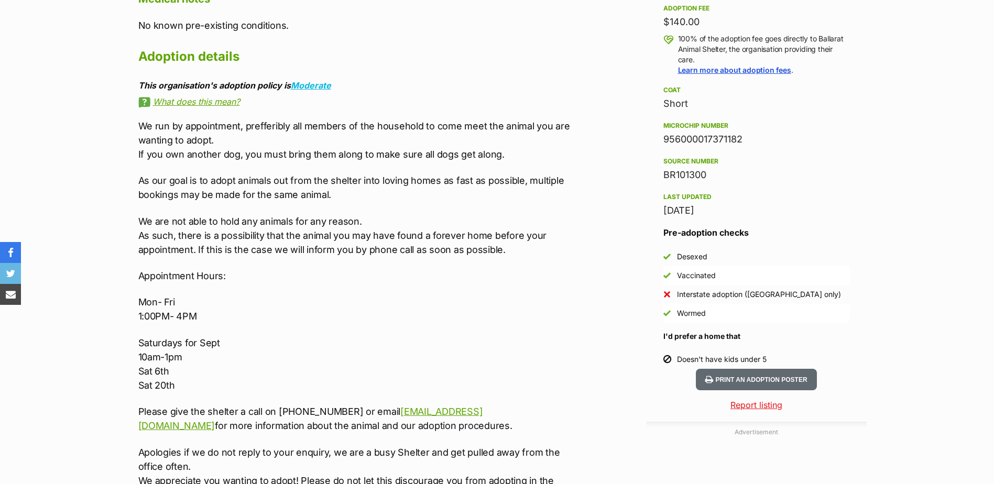
drag, startPoint x: 746, startPoint y: 139, endPoint x: 664, endPoint y: 137, distance: 82.8
click at [664, 137] on div "956000017371182" at bounding box center [757, 139] width 187 height 15
copy div "956000017371182"
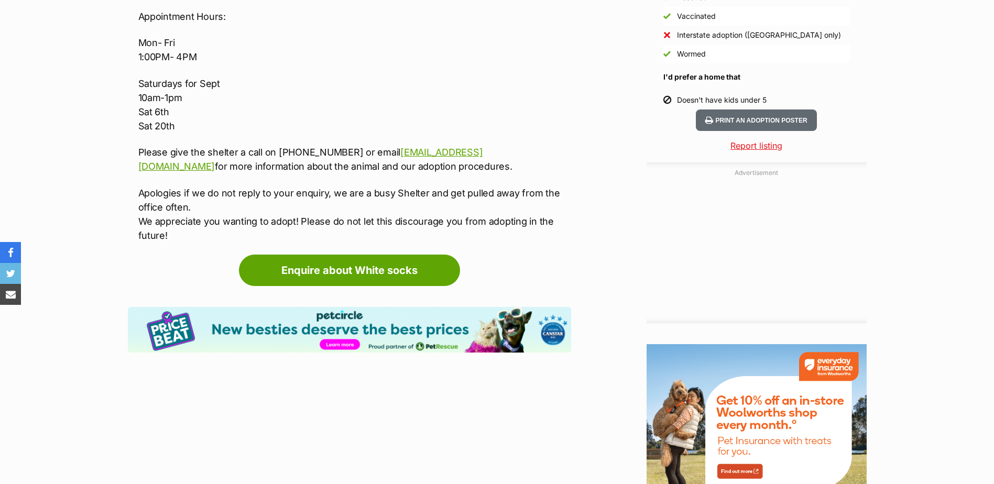
scroll to position [1363, 0]
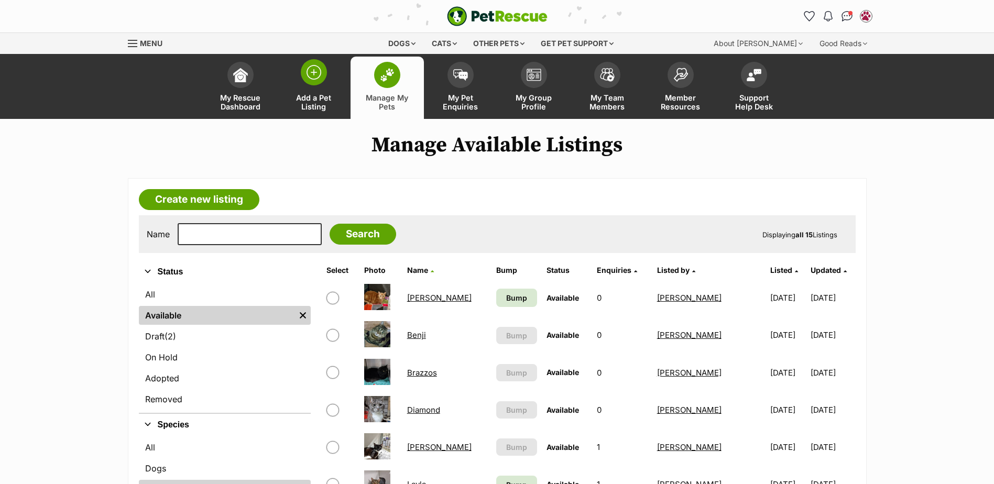
click at [314, 80] on img at bounding box center [314, 72] width 15 height 15
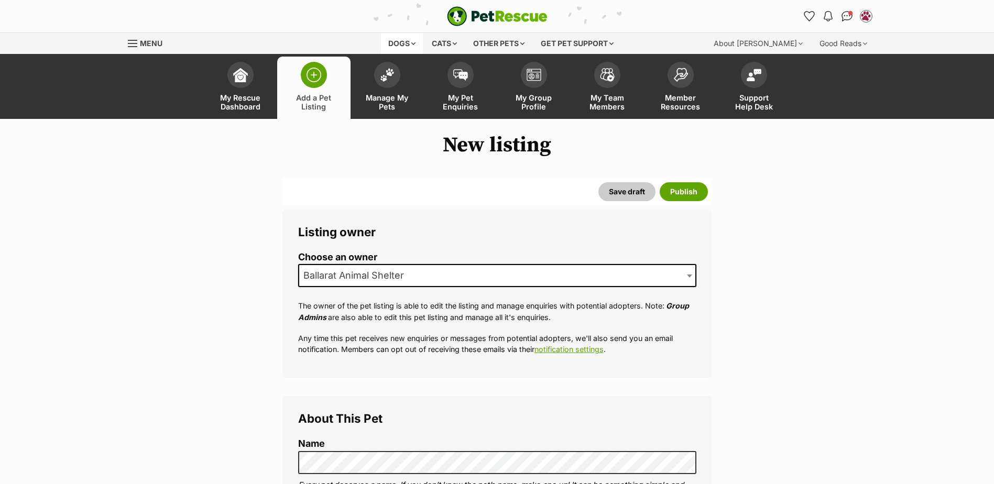
click at [409, 49] on div "Dogs" at bounding box center [402, 43] width 42 height 21
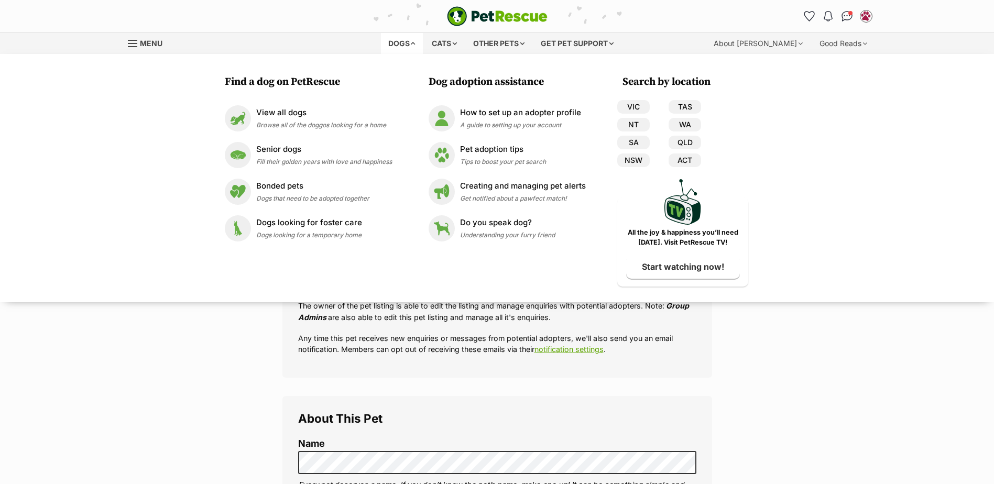
click at [400, 43] on div "Dogs" at bounding box center [402, 43] width 42 height 21
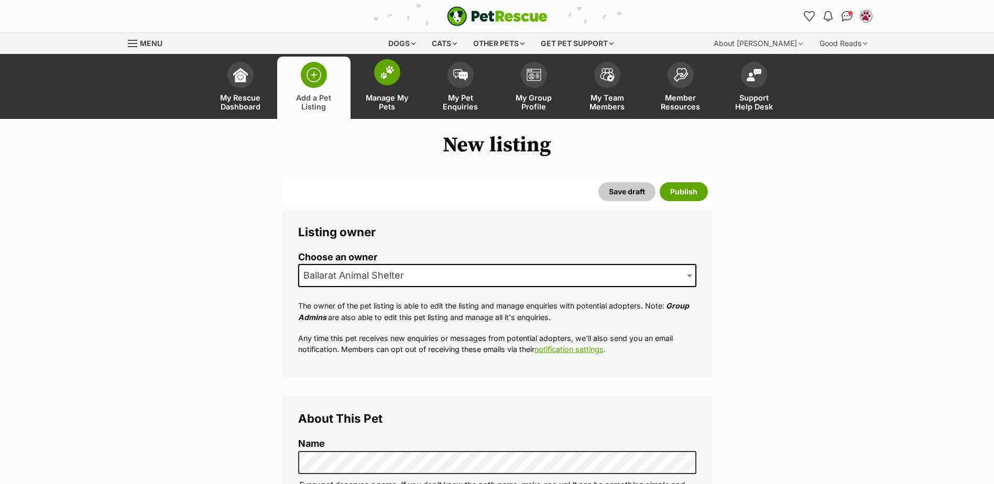
click at [394, 79] on img at bounding box center [387, 73] width 15 height 14
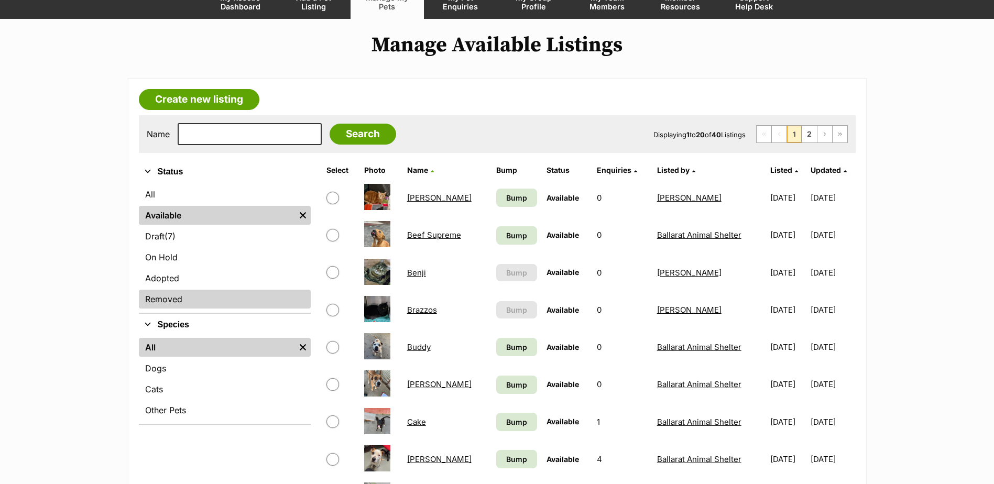
scroll to position [157, 0]
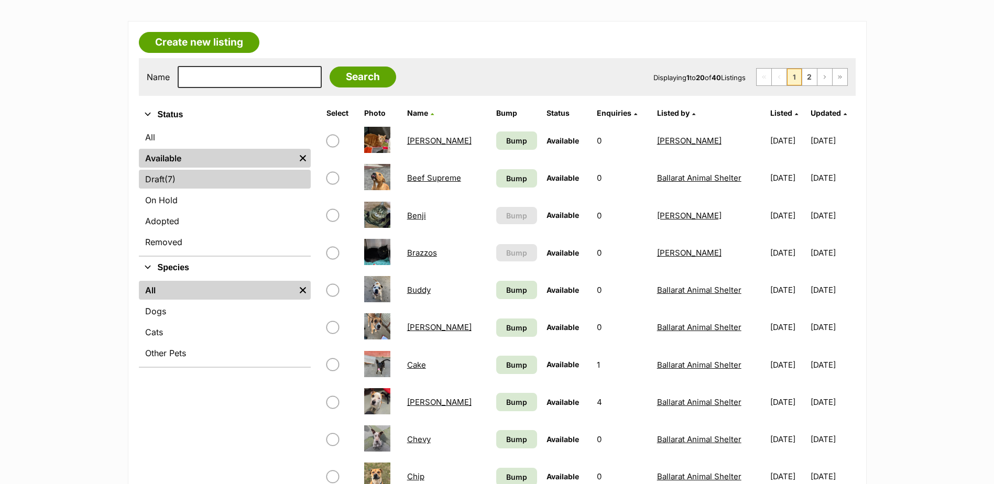
click at [170, 178] on span "(7)" at bounding box center [170, 179] width 11 height 13
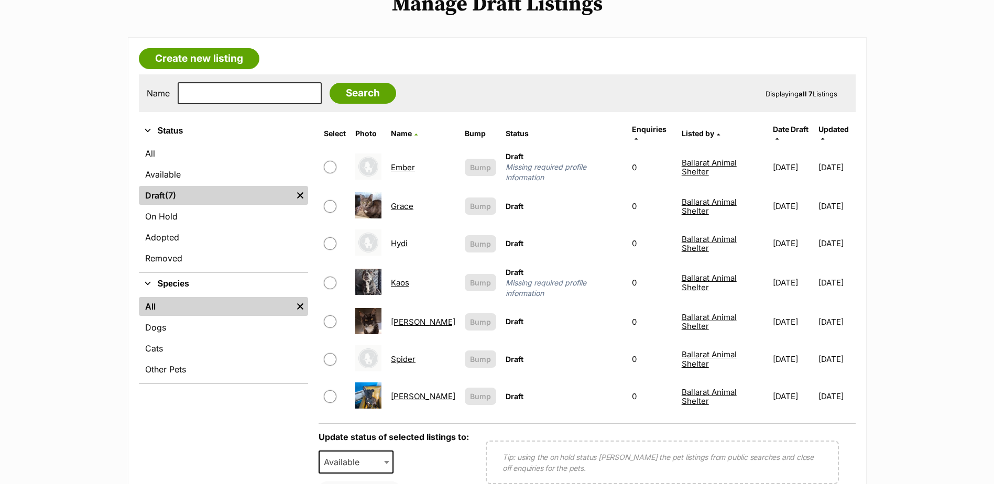
scroll to position [157, 0]
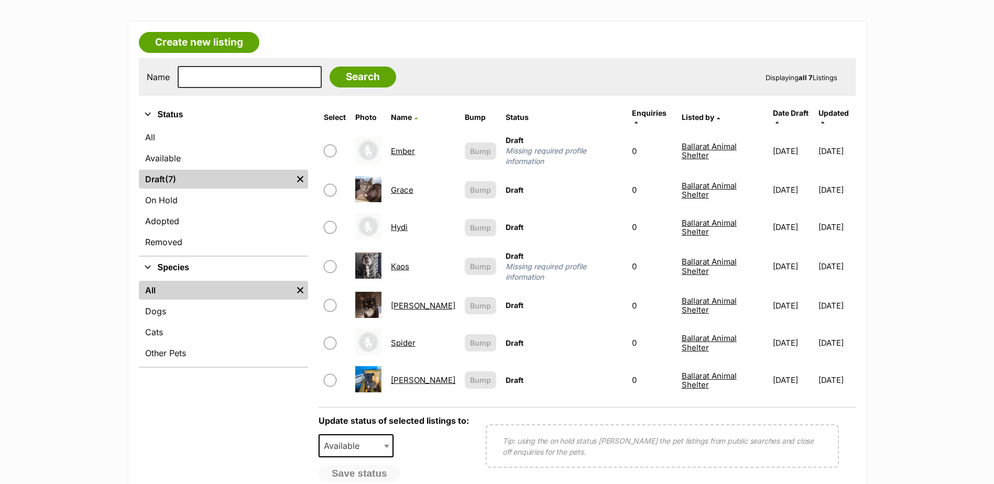
click at [412, 185] on link "Grace" at bounding box center [402, 190] width 23 height 10
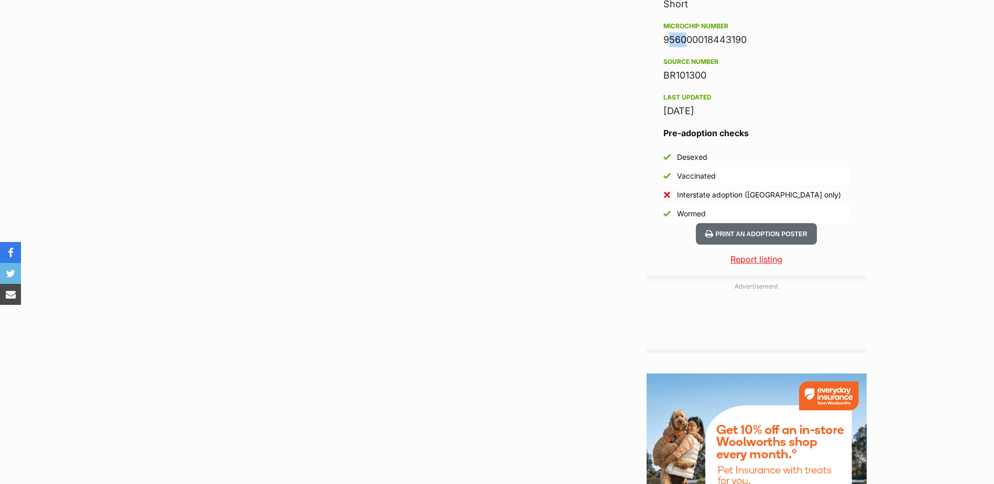
drag, startPoint x: 678, startPoint y: 40, endPoint x: 652, endPoint y: 37, distance: 26.5
drag, startPoint x: 652, startPoint y: 37, endPoint x: 767, endPoint y: 43, distance: 115.5
click at [767, 43] on div "956000018443190" at bounding box center [757, 39] width 187 height 15
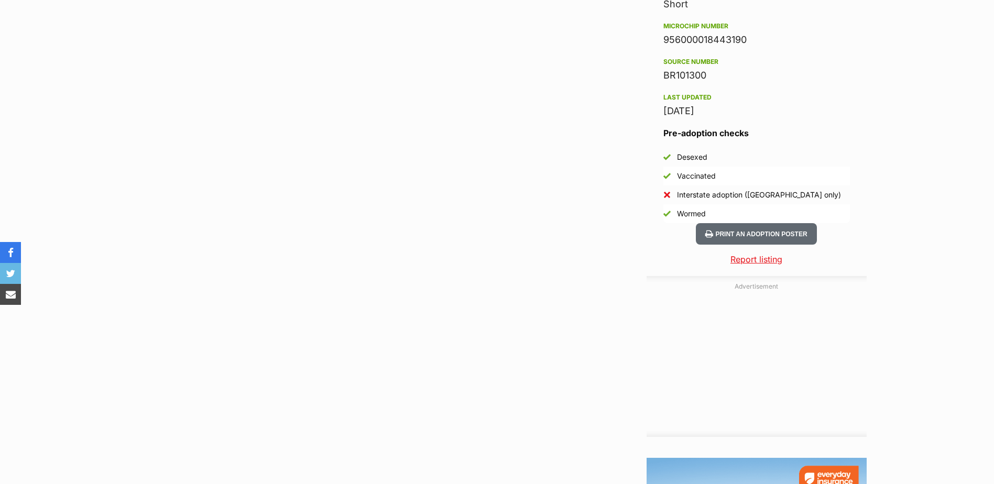
drag, startPoint x: 772, startPoint y: 42, endPoint x: 662, endPoint y: 40, distance: 110.1
copy div "956000018443190"
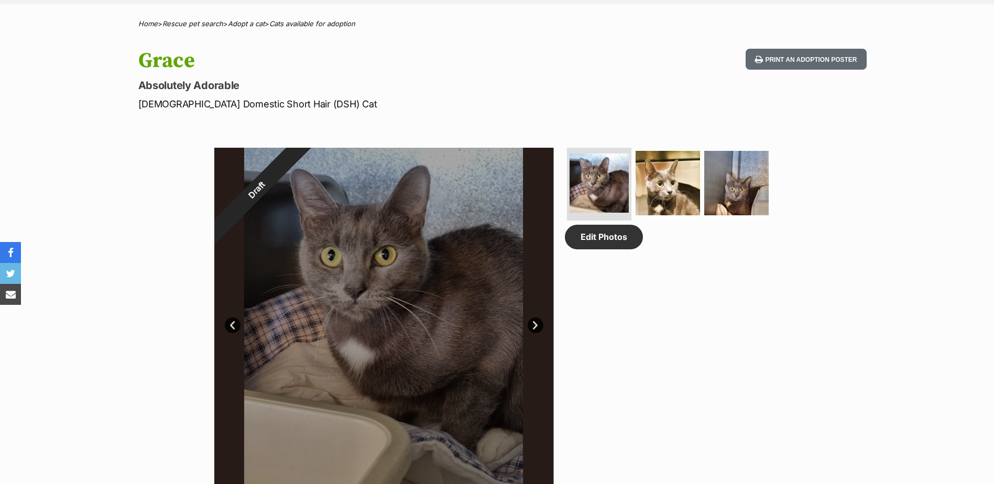
scroll to position [314, 0]
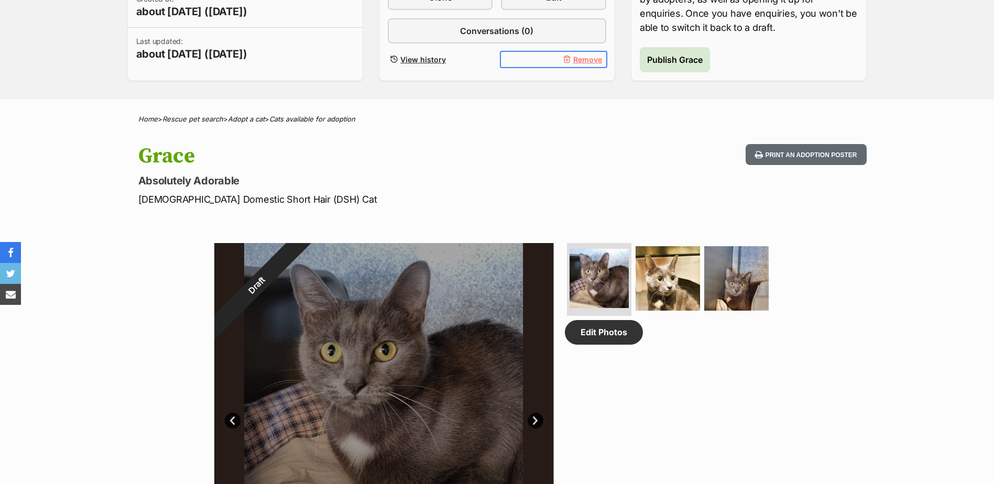
click at [584, 64] on span "Remove" at bounding box center [587, 59] width 29 height 11
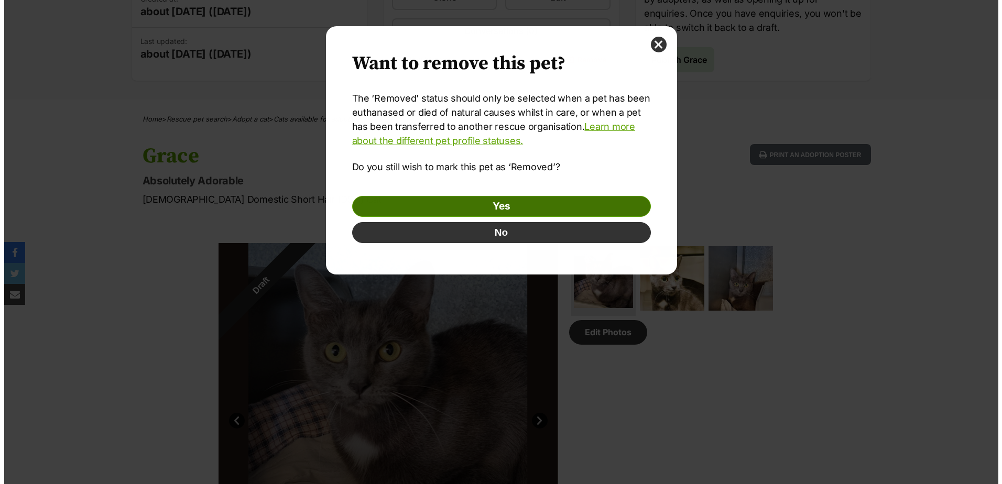
scroll to position [0, 0]
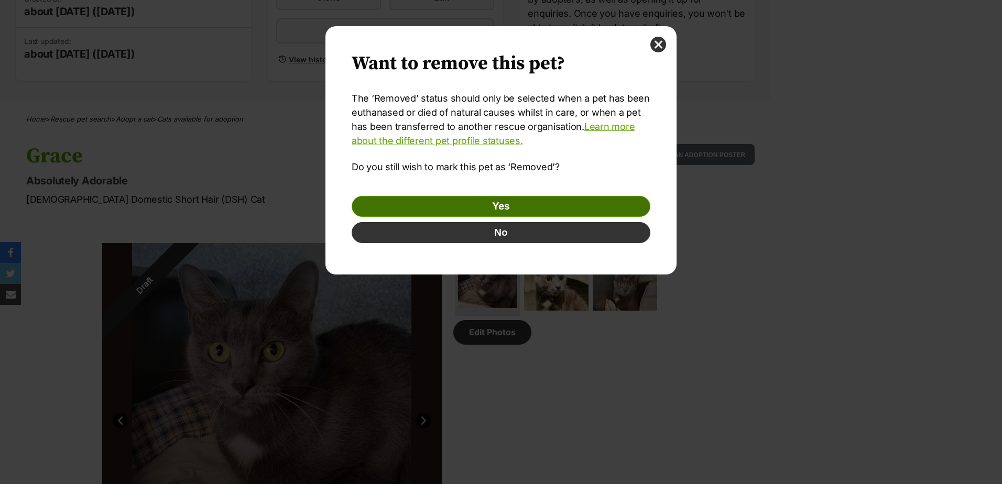
click at [558, 197] on link "Yes" at bounding box center [501, 206] width 299 height 21
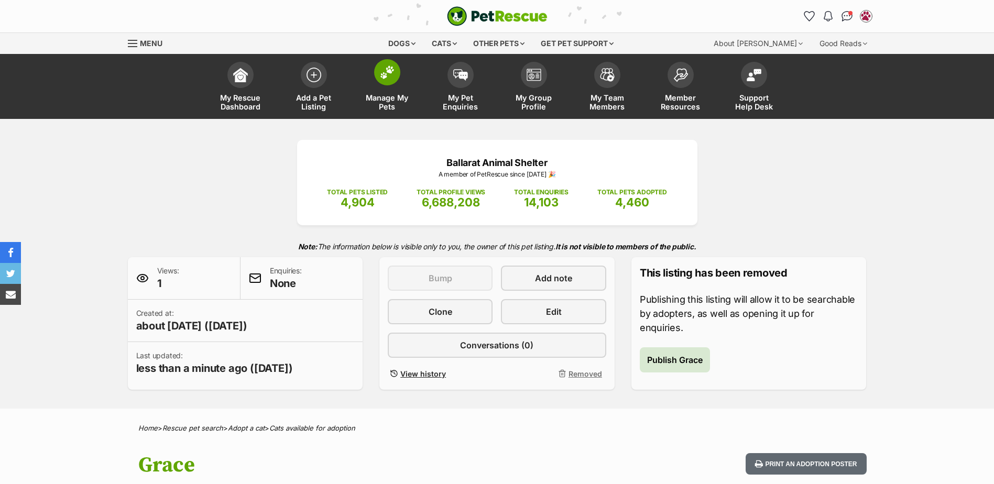
click at [384, 78] on img at bounding box center [387, 73] width 15 height 14
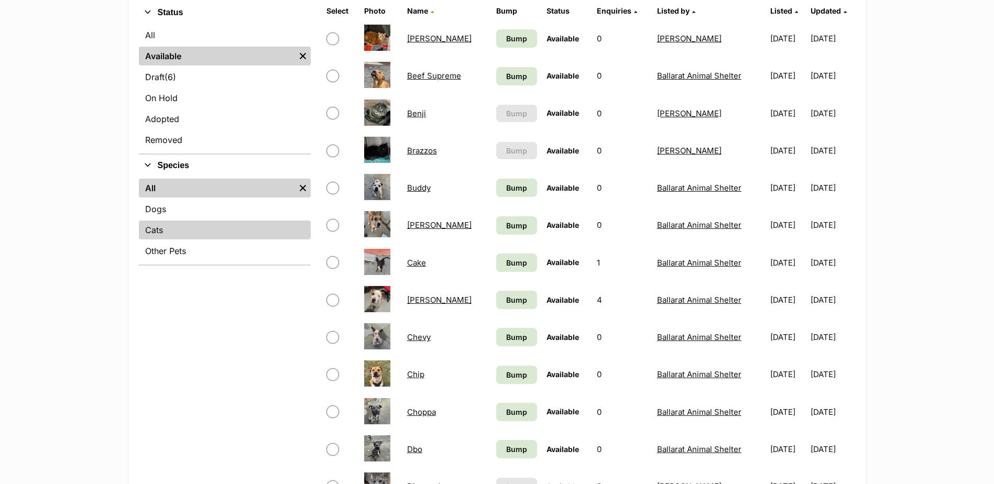
scroll to position [262, 0]
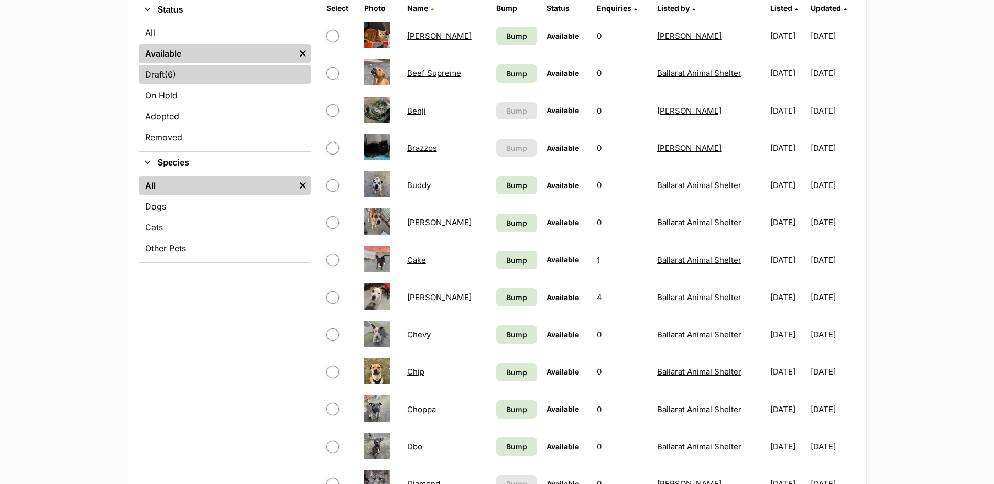
click at [172, 78] on span "(6)" at bounding box center [171, 74] width 12 height 13
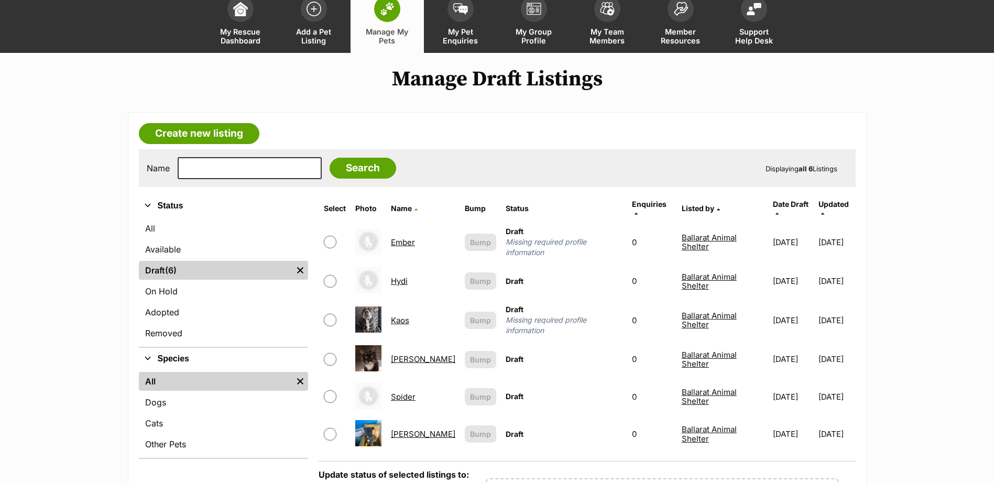
scroll to position [105, 0]
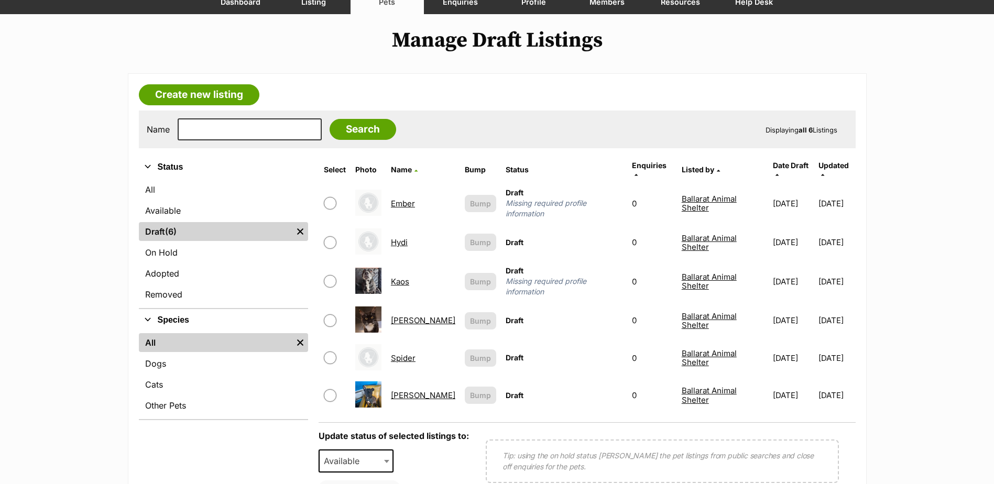
click at [409, 316] on link "Mimi" at bounding box center [423, 321] width 64 height 10
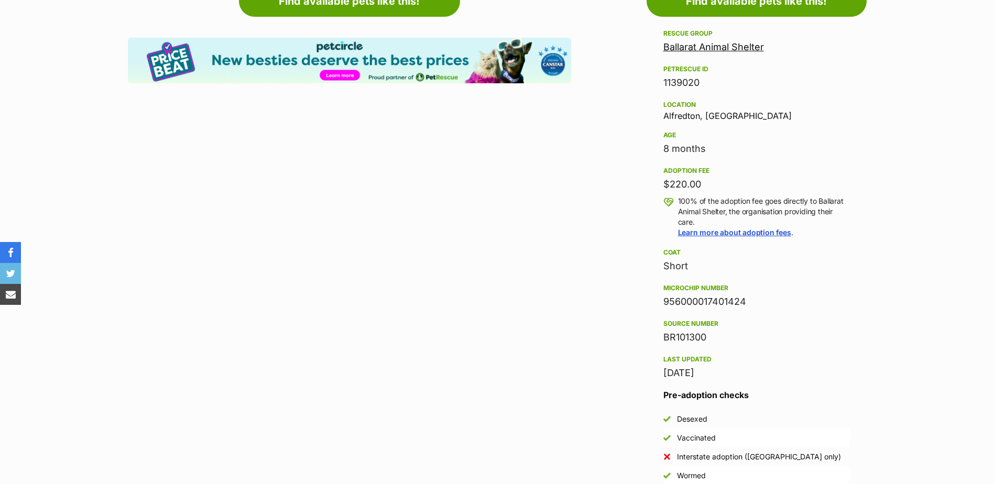
drag, startPoint x: 744, startPoint y: 298, endPoint x: 656, endPoint y: 304, distance: 88.3
click at [656, 304] on aside "Rescue group Ballarat Animal Shelter PetRescue ID 1139020 Location Alfredton, V…" at bounding box center [757, 256] width 220 height 458
copy div "956000017401424"
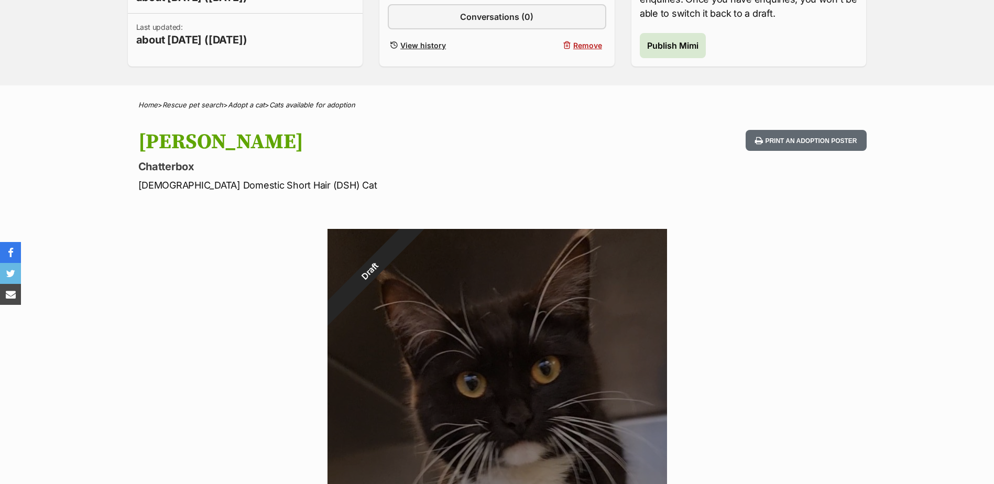
scroll to position [157, 0]
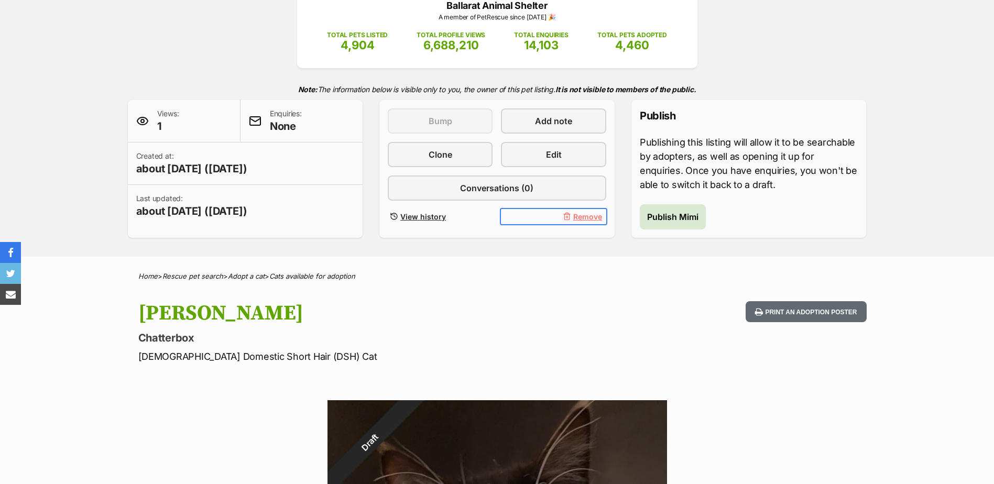
click at [583, 216] on span "Remove" at bounding box center [587, 216] width 29 height 11
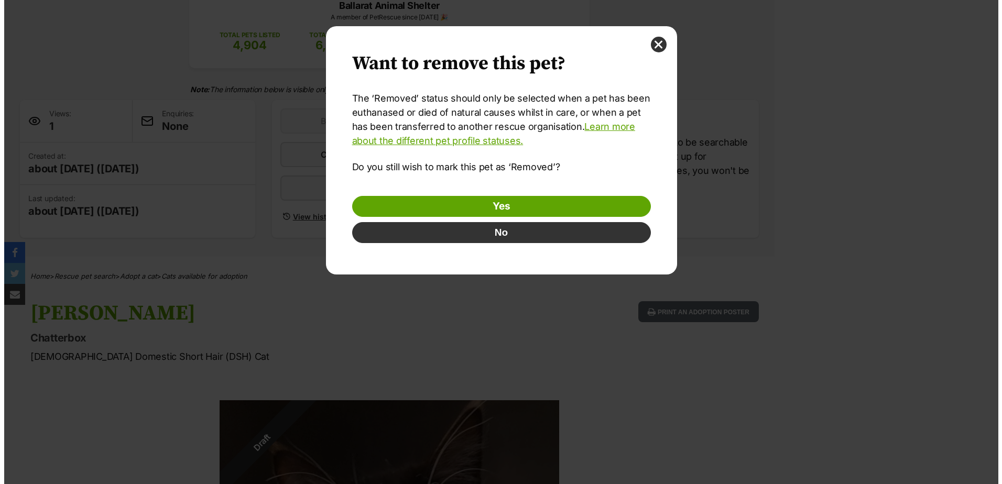
scroll to position [0, 0]
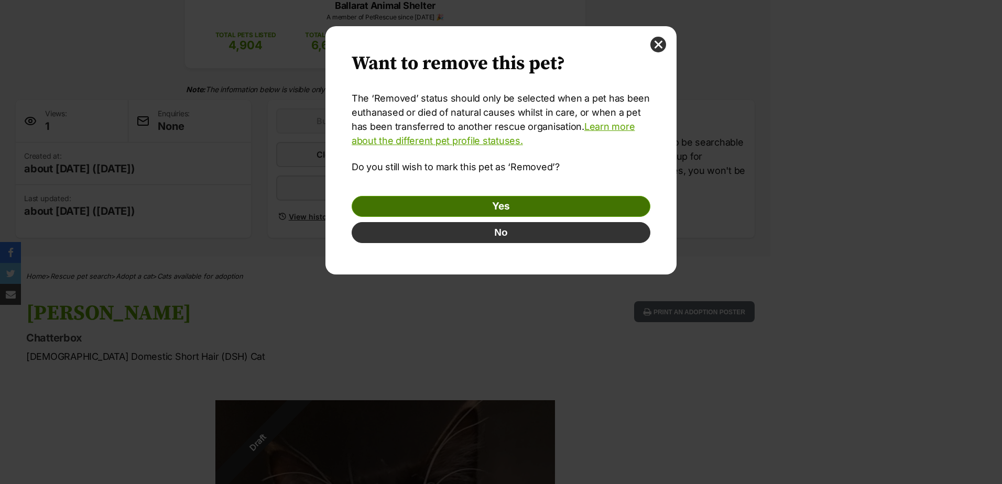
click at [555, 203] on link "Yes" at bounding box center [501, 206] width 299 height 21
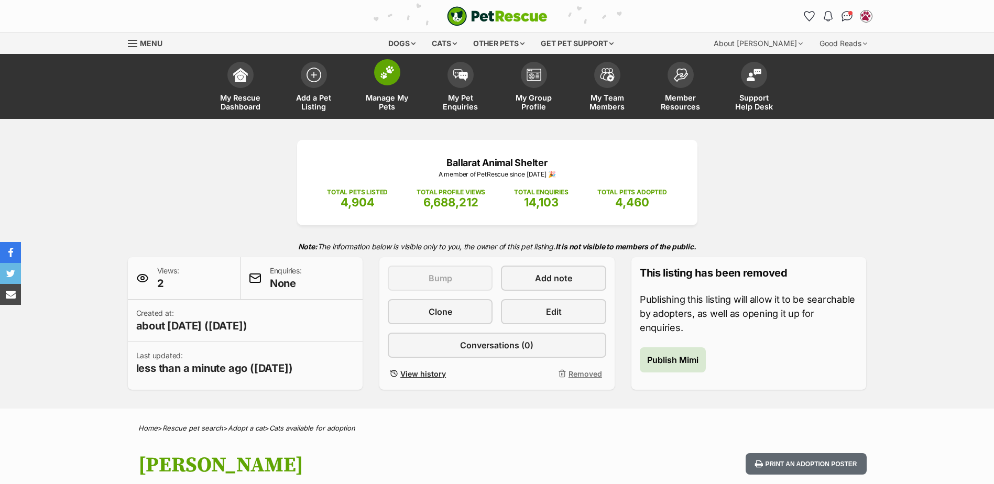
click at [388, 74] on img at bounding box center [387, 73] width 15 height 14
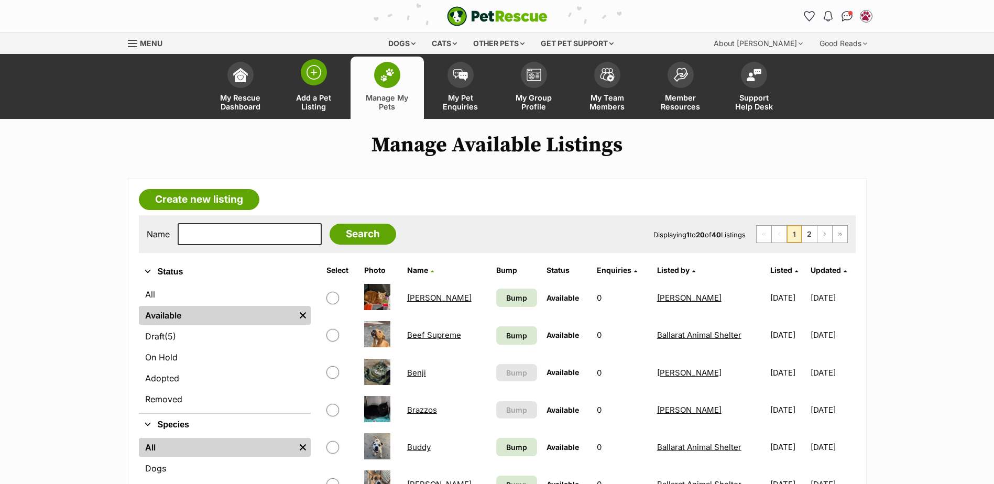
click at [323, 75] on span at bounding box center [314, 72] width 26 height 26
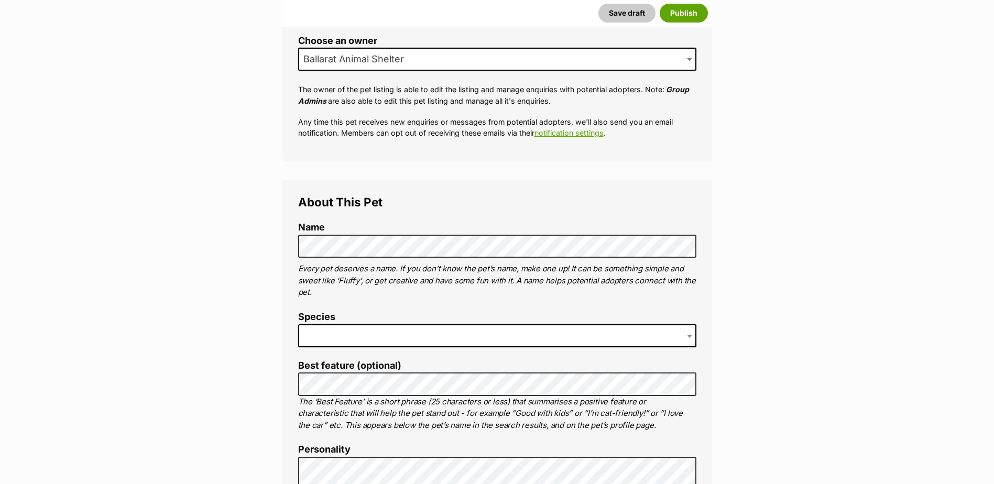
scroll to position [314, 0]
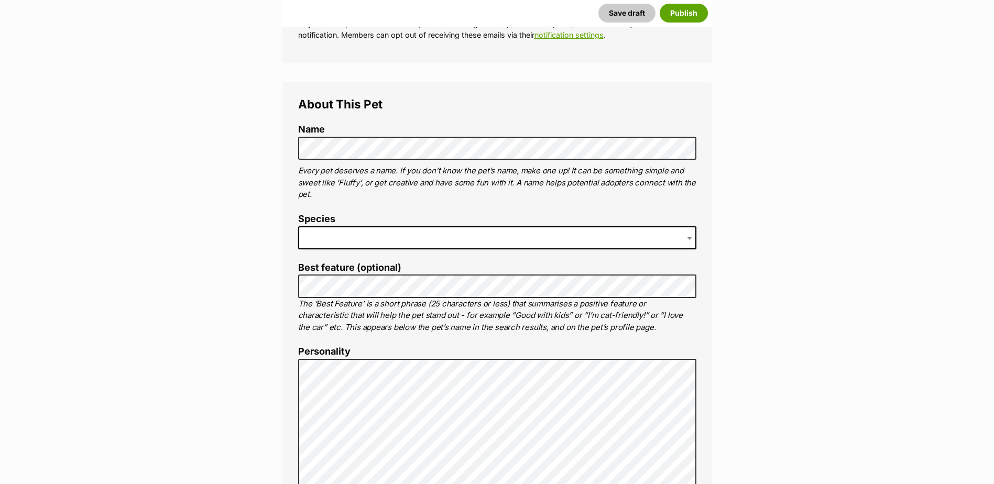
click at [439, 238] on span at bounding box center [497, 237] width 398 height 23
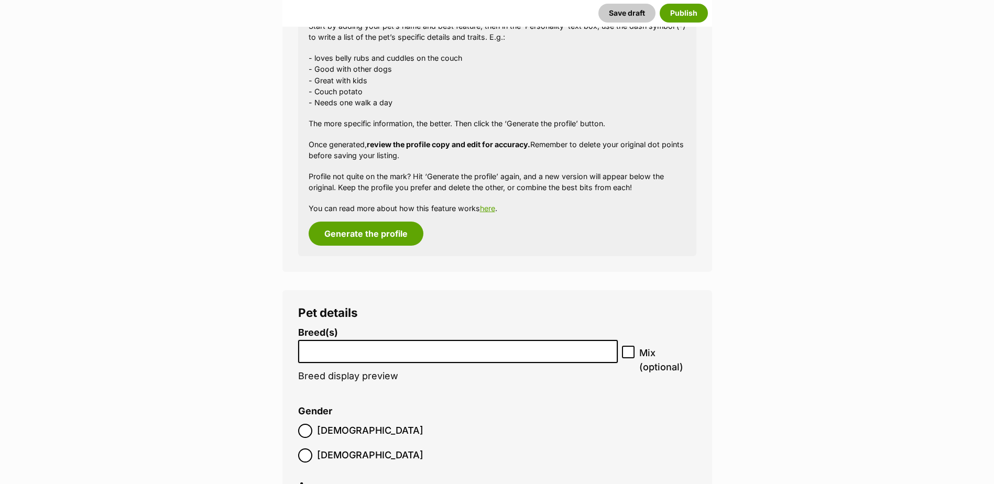
scroll to position [1048, 0]
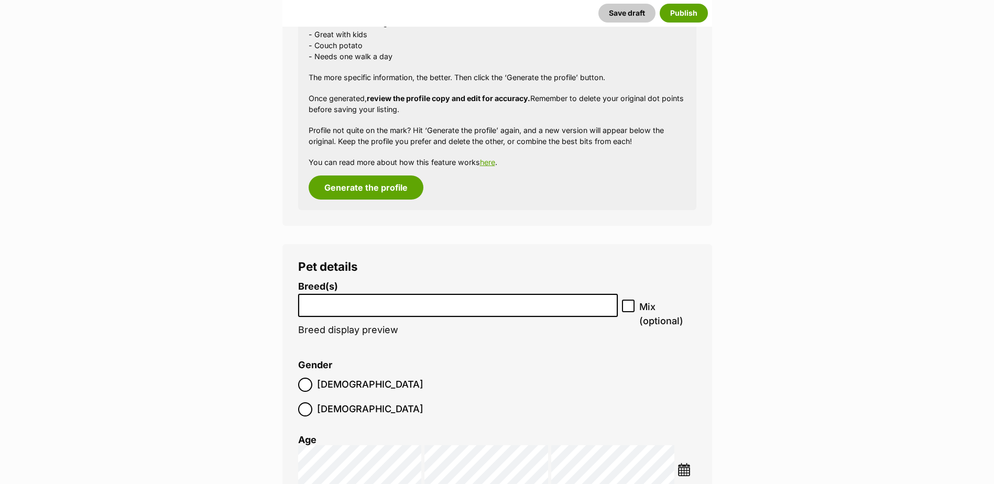
click at [351, 304] on input "search" at bounding box center [458, 303] width 313 height 11
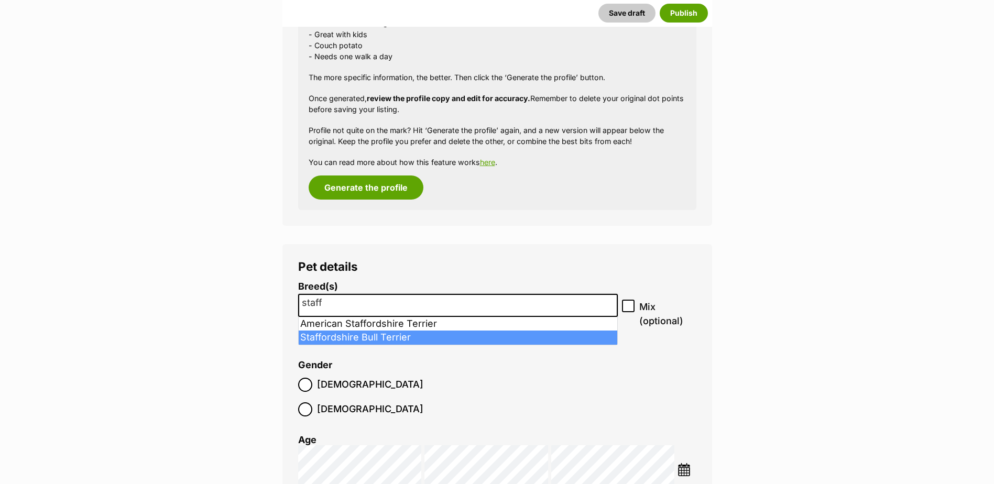
type input "staff"
select select "198"
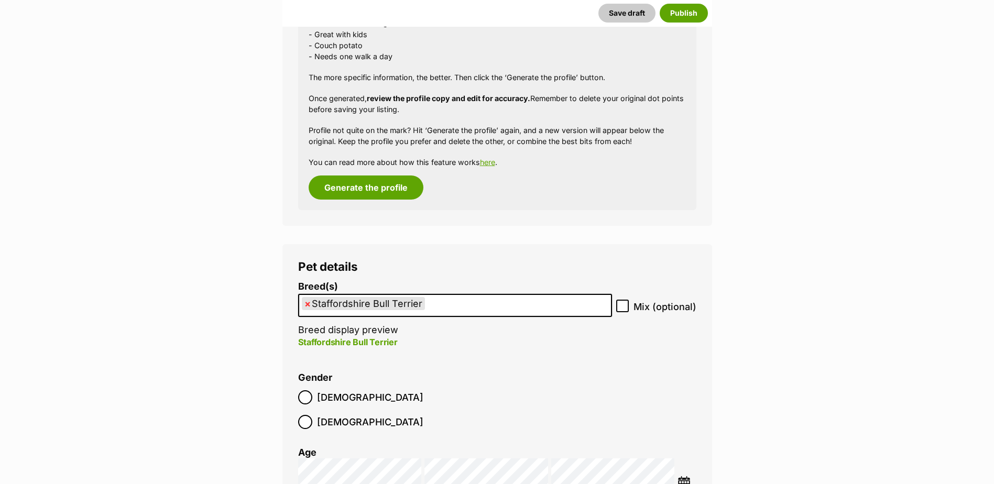
click at [623, 306] on icon at bounding box center [622, 305] width 7 height 7
click at [623, 306] on input "Mix (optional)" at bounding box center [622, 306] width 13 height 13
checkbox input "true"
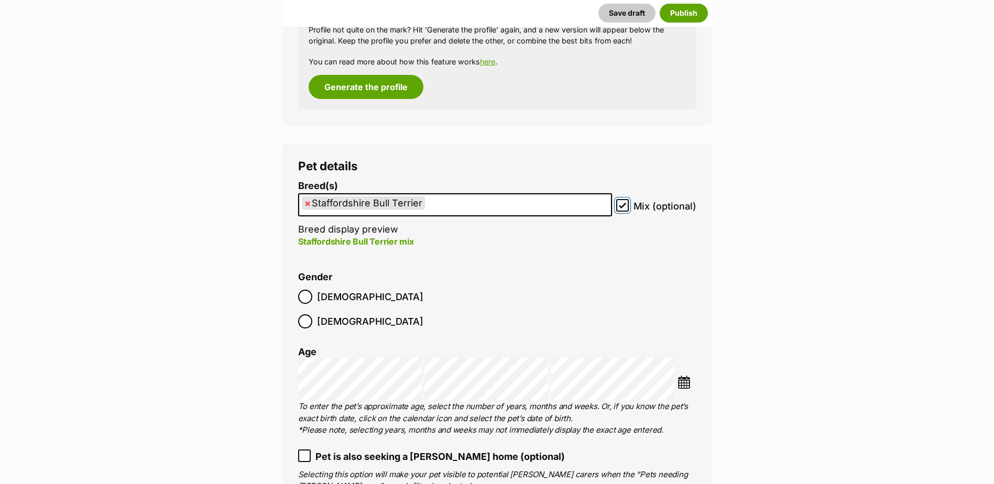
scroll to position [1153, 0]
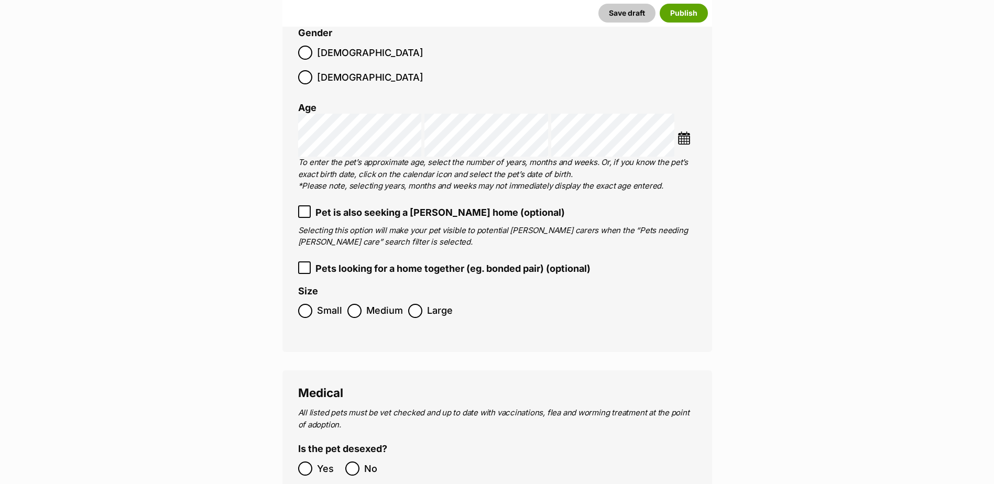
scroll to position [1415, 0]
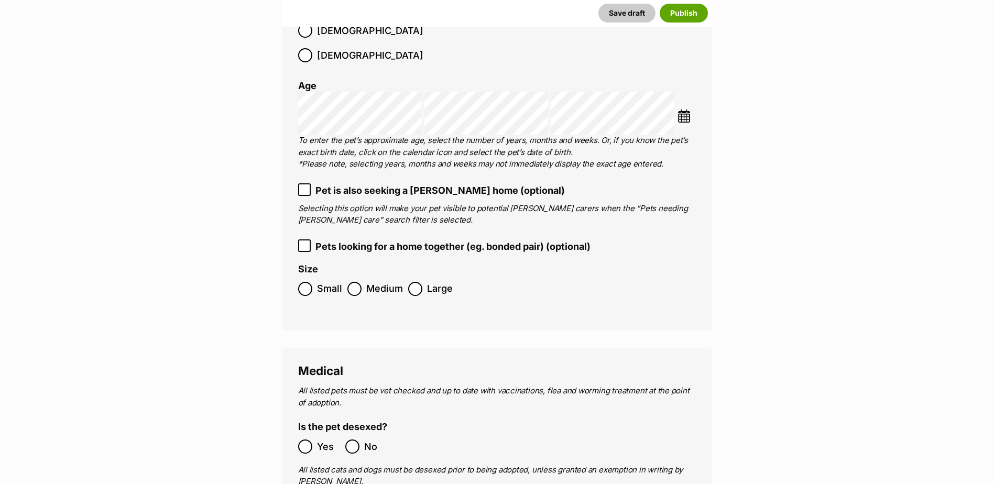
click at [313, 440] on label "Yes" at bounding box center [319, 447] width 42 height 14
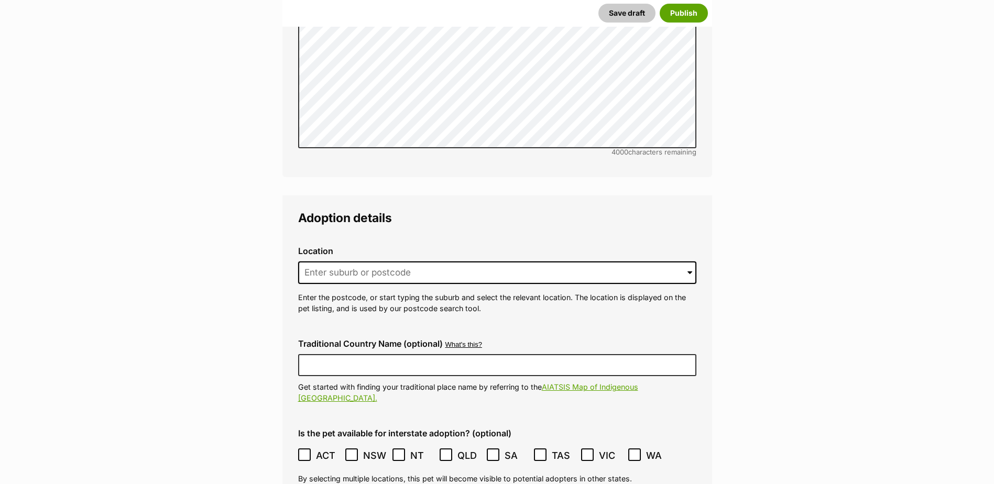
scroll to position [2254, 0]
click at [390, 260] on input at bounding box center [497, 271] width 398 height 23
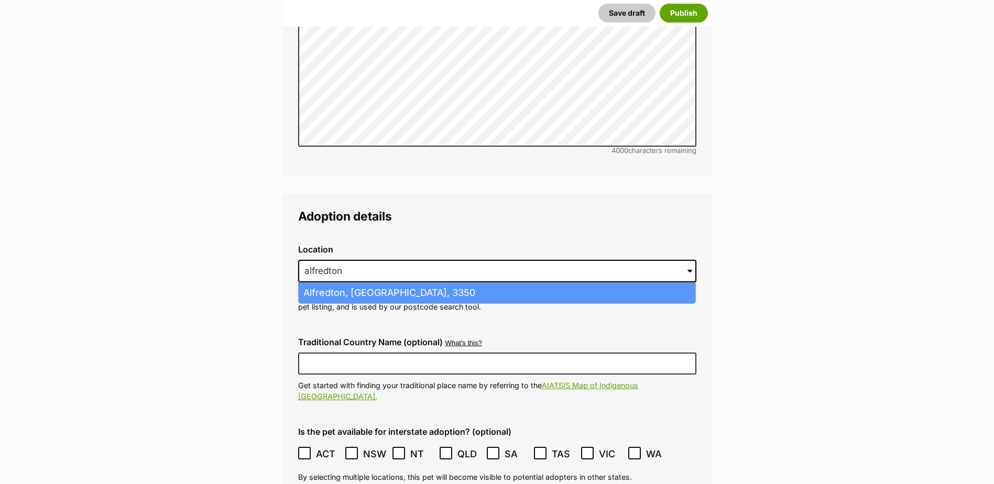
click at [406, 283] on li "Alfredton, Victoria, 3350" at bounding box center [497, 293] width 397 height 20
type input "Alfredton, Victoria, 3350"
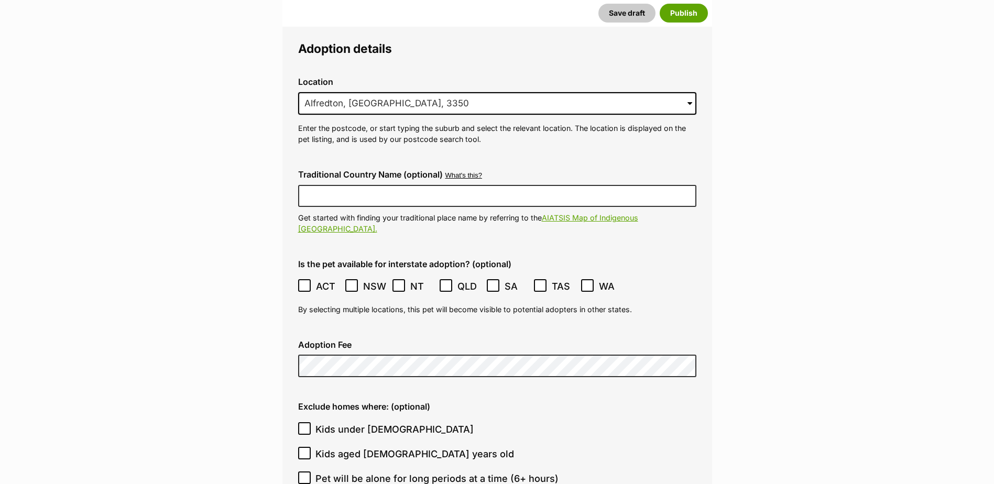
scroll to position [2516, 0]
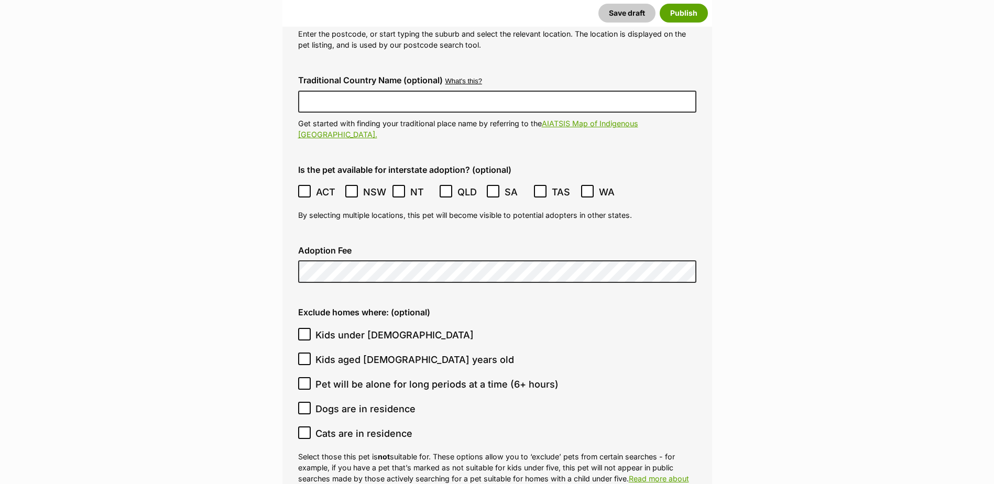
click at [300, 328] on input "Kids under 5 years old" at bounding box center [304, 334] width 13 height 13
checkbox input "true"
click at [299, 353] on input "Kids aged 6-12 years old" at bounding box center [304, 359] width 13 height 13
checkbox input "true"
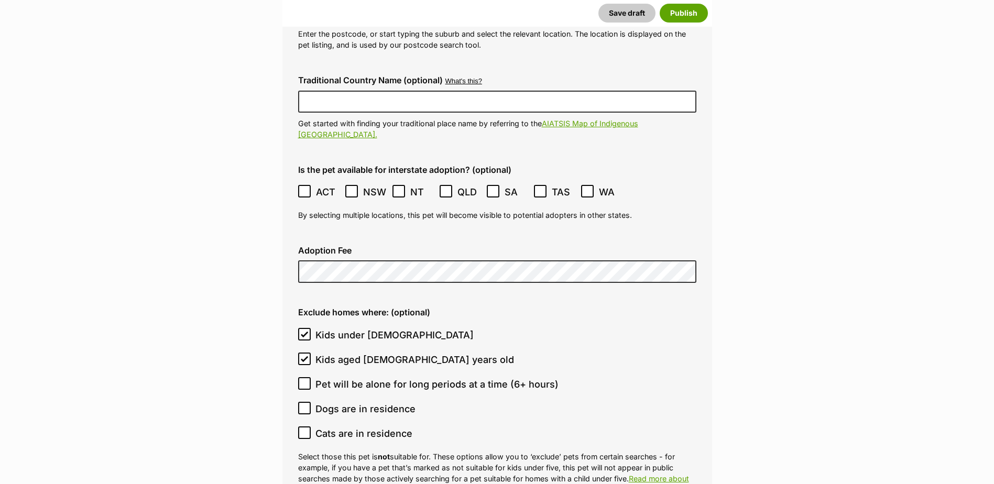
click at [306, 405] on icon at bounding box center [304, 408] width 7 height 7
click at [306, 402] on input "Dogs are in residence" at bounding box center [304, 408] width 13 height 13
checkbox input "true"
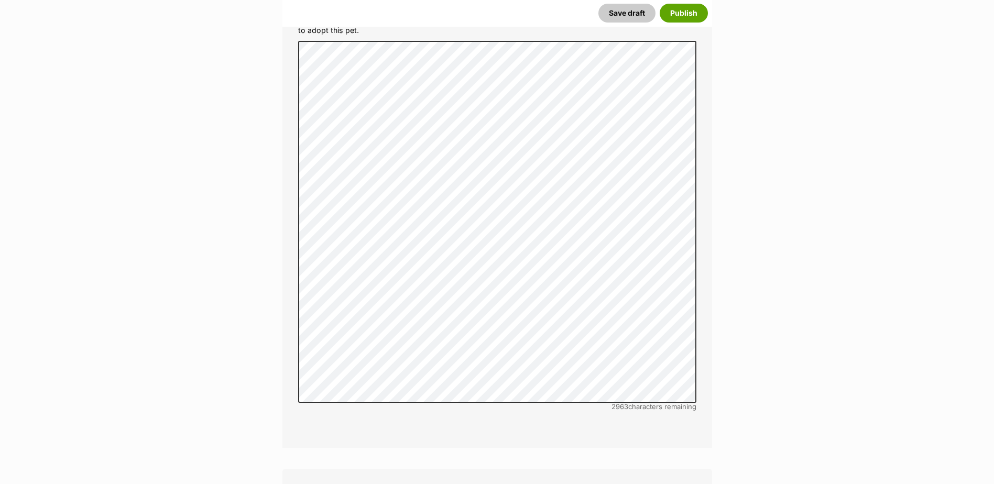
scroll to position [3249, 0]
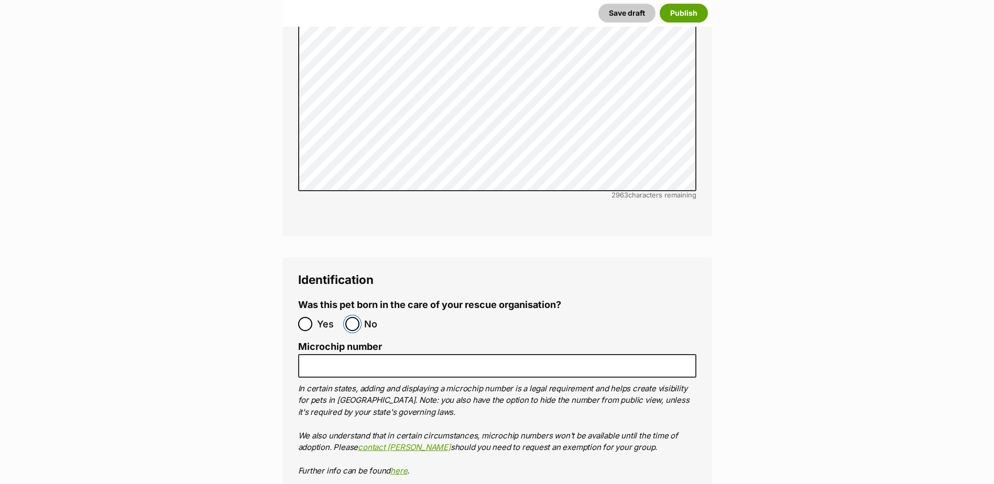
click at [351, 317] on input "No" at bounding box center [352, 324] width 14 height 14
radio input "true"
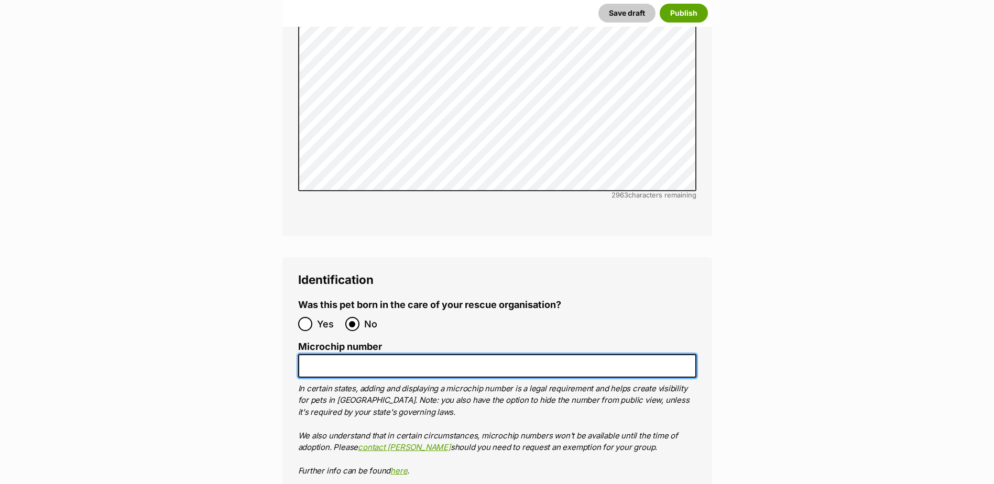
click at [371, 354] on input "Microchip number" at bounding box center [497, 366] width 398 height 24
paste input "991003001918795"
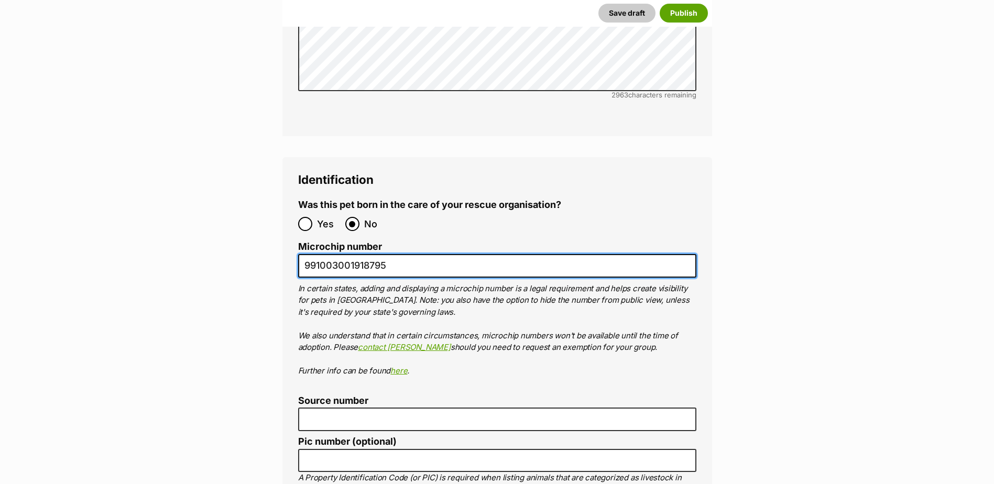
scroll to position [3511, 0]
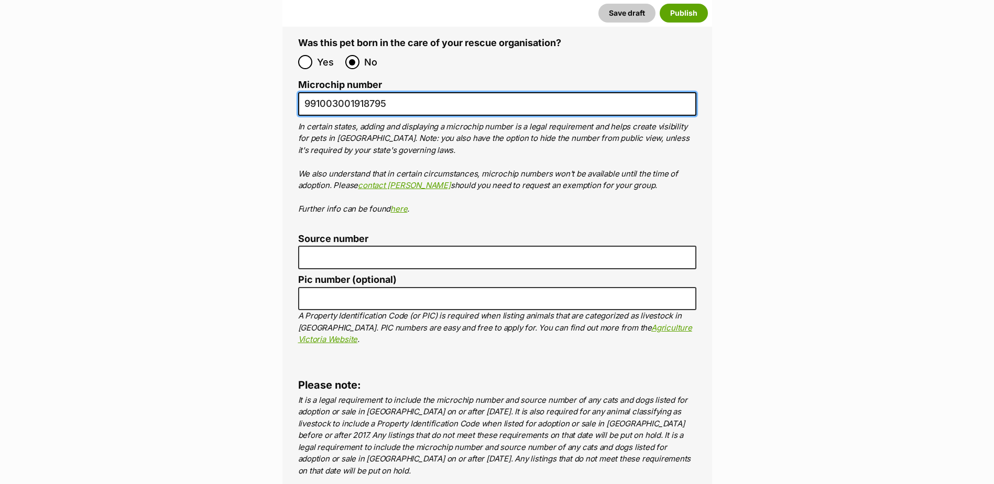
type input "991003001918795"
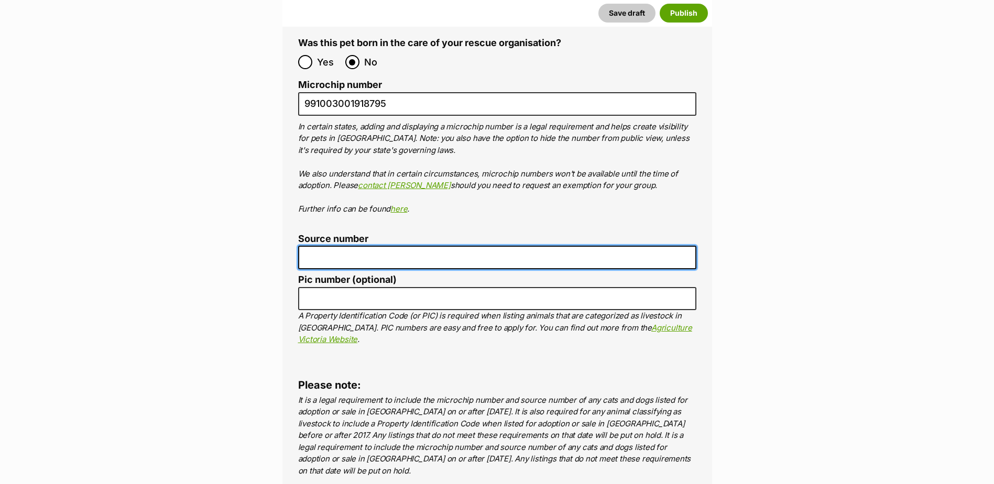
click at [344, 246] on input "Source number" at bounding box center [497, 258] width 398 height 24
type input "BR101300"
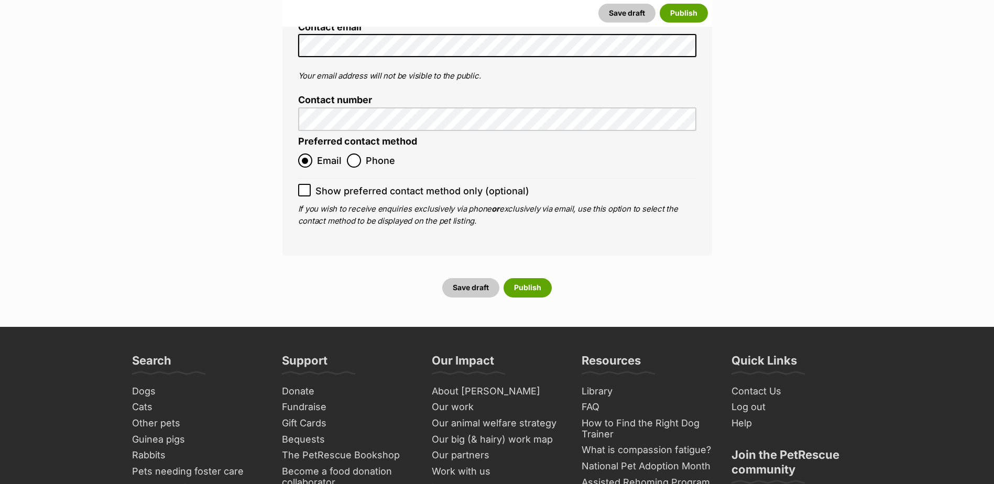
scroll to position [4140, 0]
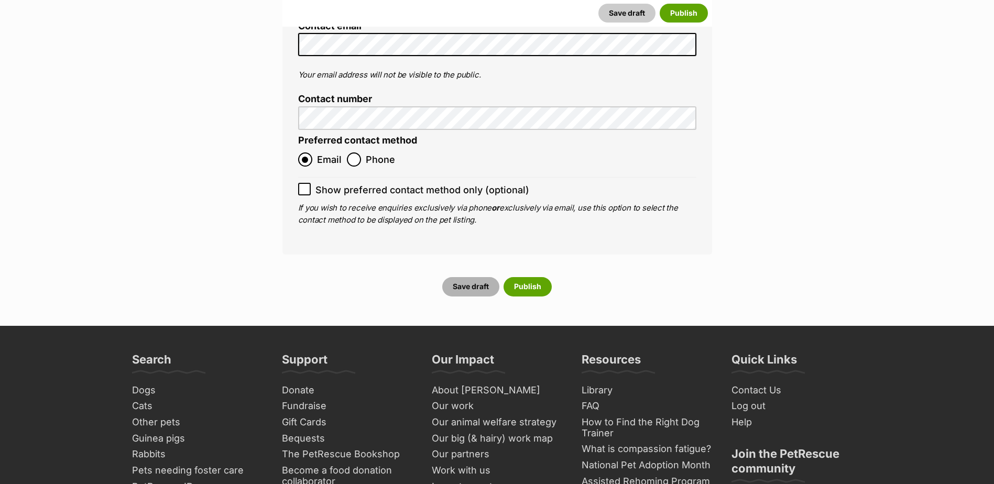
click at [470, 277] on button "Save draft" at bounding box center [470, 286] width 57 height 19
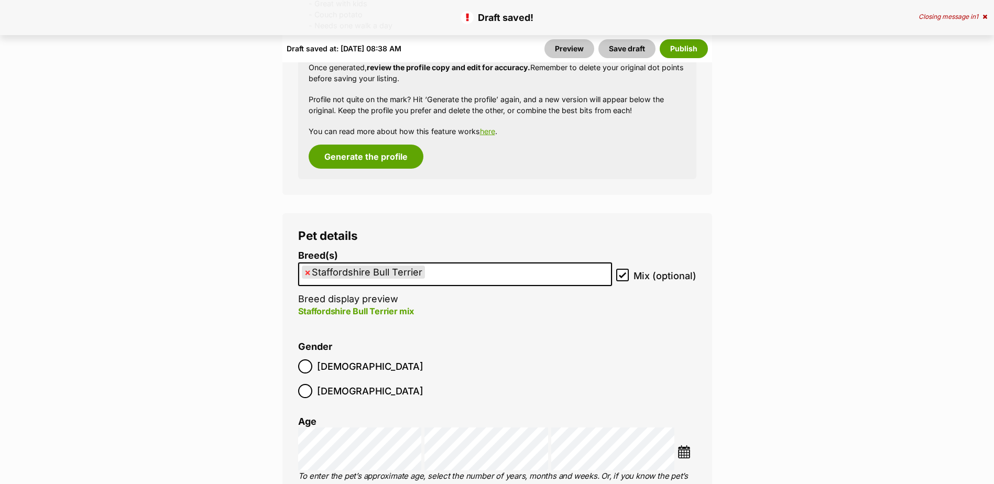
scroll to position [1205, 0]
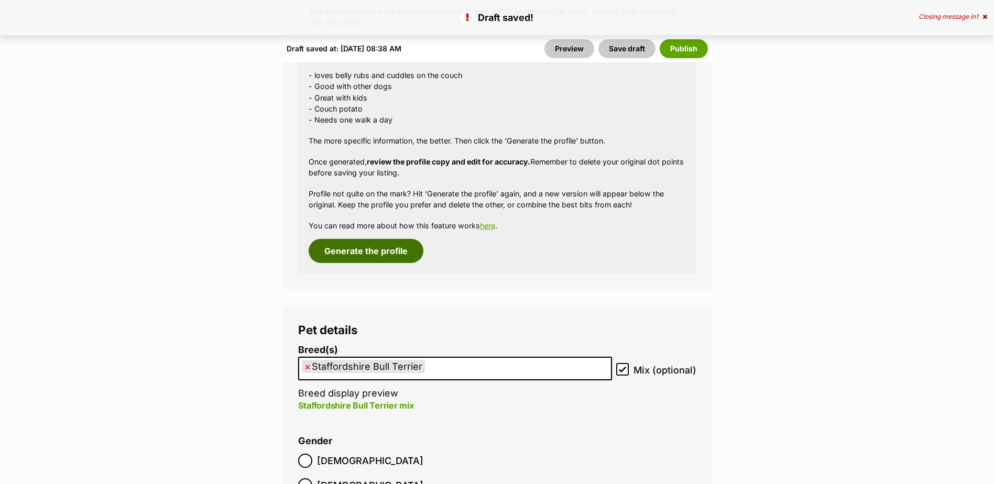
click at [371, 247] on button "Generate the profile" at bounding box center [366, 251] width 115 height 24
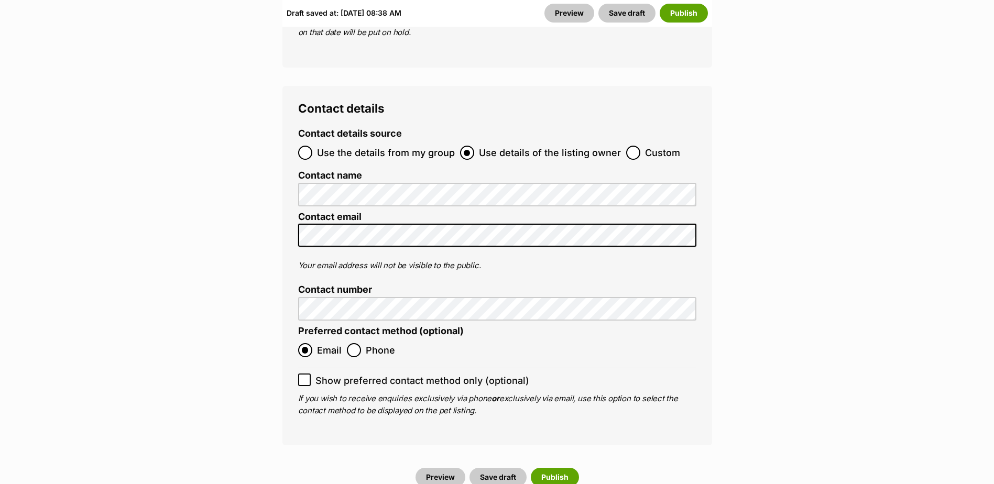
scroll to position [4173, 0]
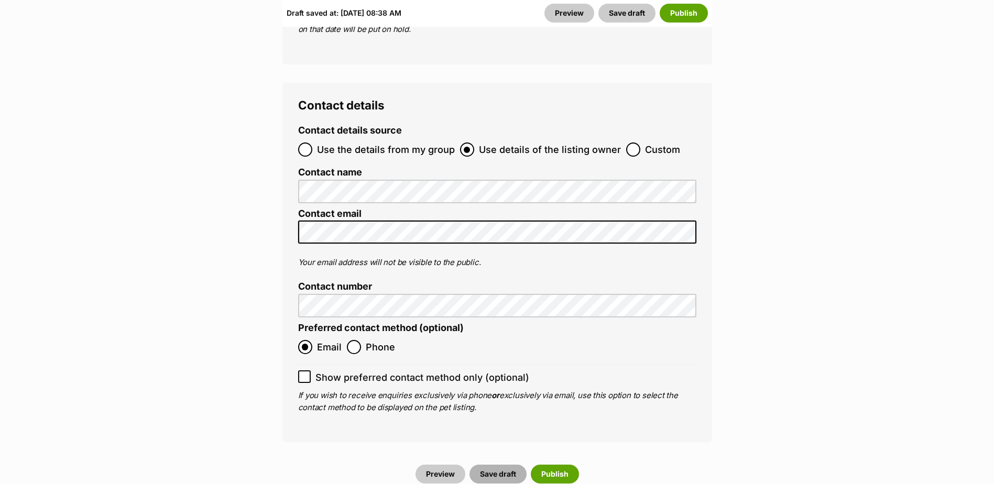
click at [490, 465] on button "Save draft" at bounding box center [498, 474] width 57 height 19
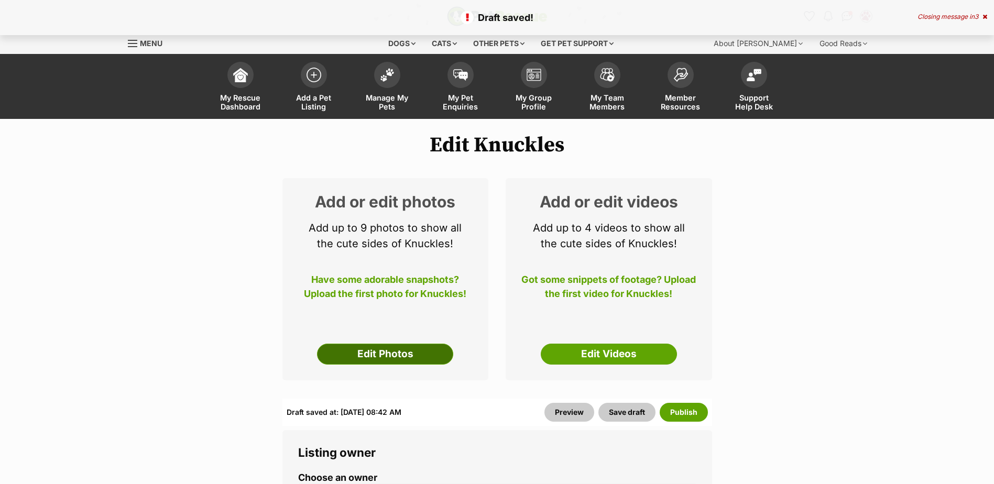
click at [383, 355] on link "Edit Photos" at bounding box center [385, 354] width 136 height 21
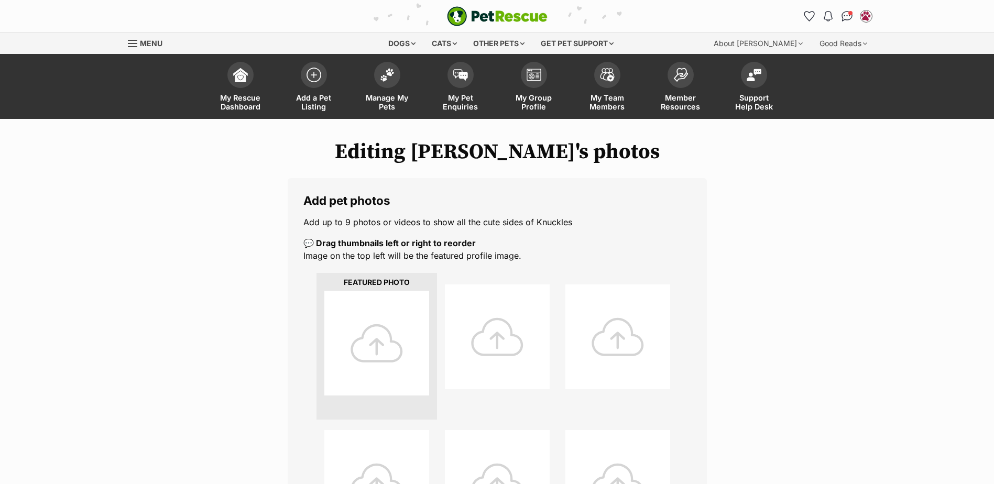
click at [386, 323] on div at bounding box center [376, 343] width 105 height 105
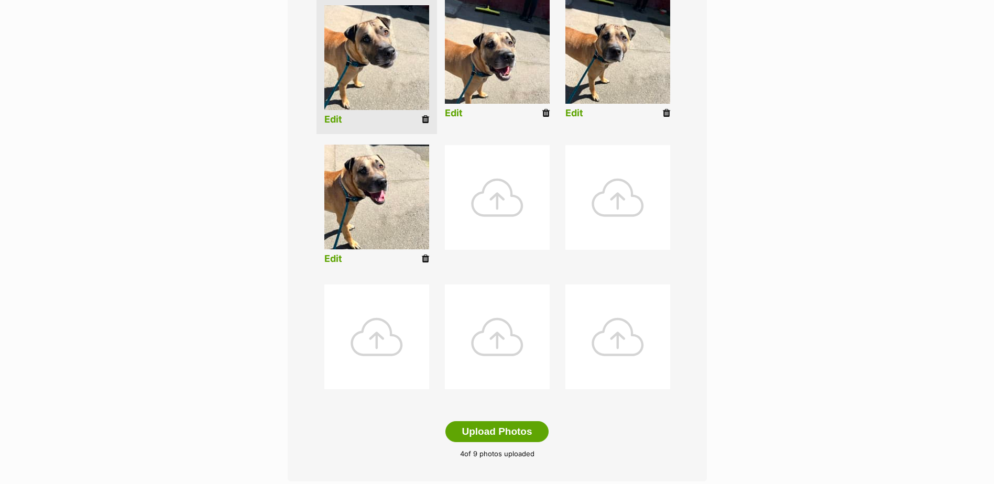
scroll to position [367, 0]
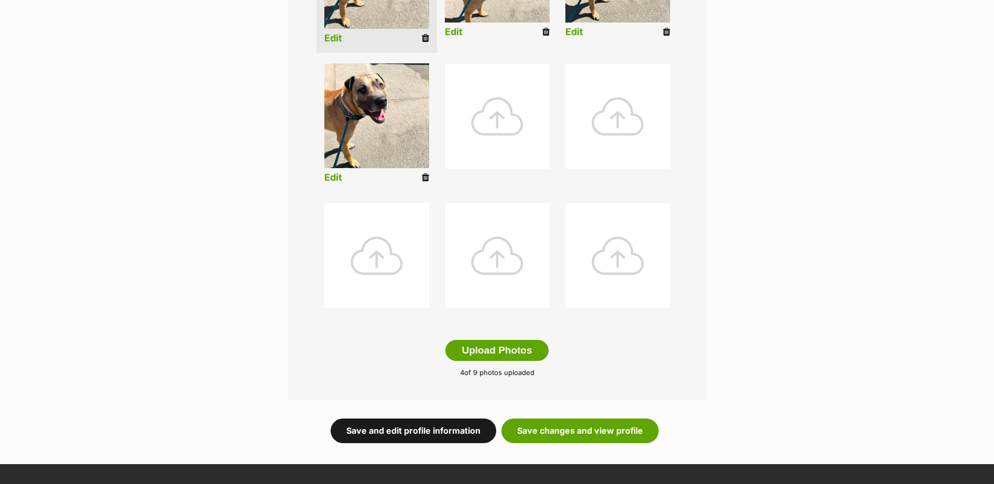
click at [416, 439] on link "Save and edit profile information" at bounding box center [414, 431] width 166 height 24
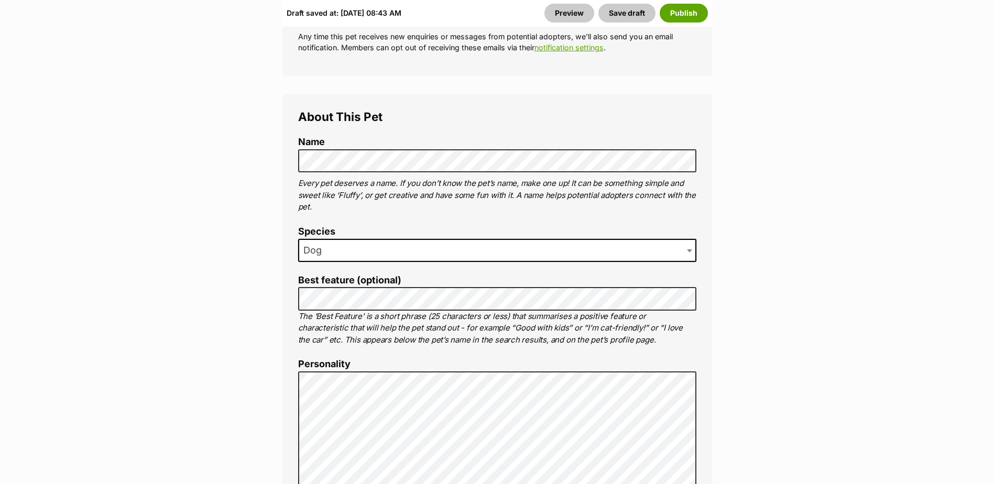
scroll to position [524, 0]
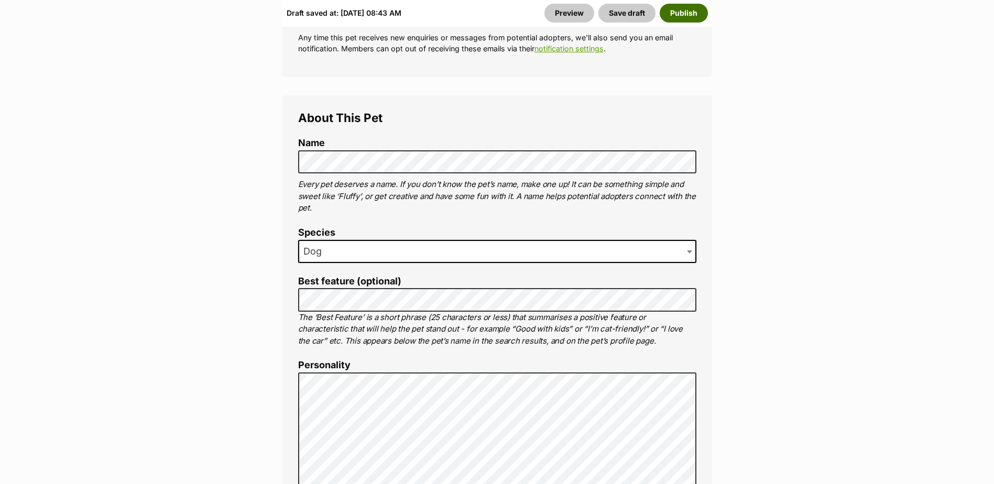
click at [690, 13] on button "Publish" at bounding box center [684, 13] width 48 height 19
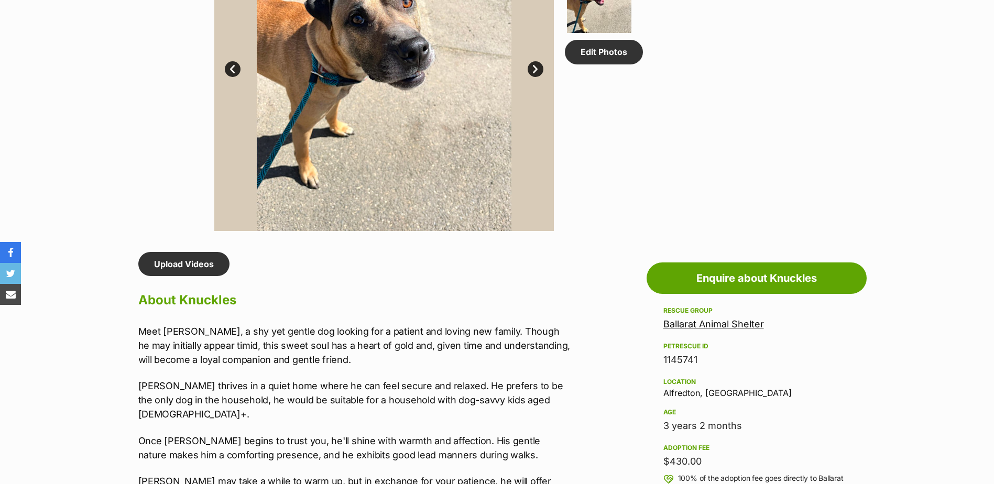
scroll to position [524, 0]
